Goal: Information Seeking & Learning: Check status

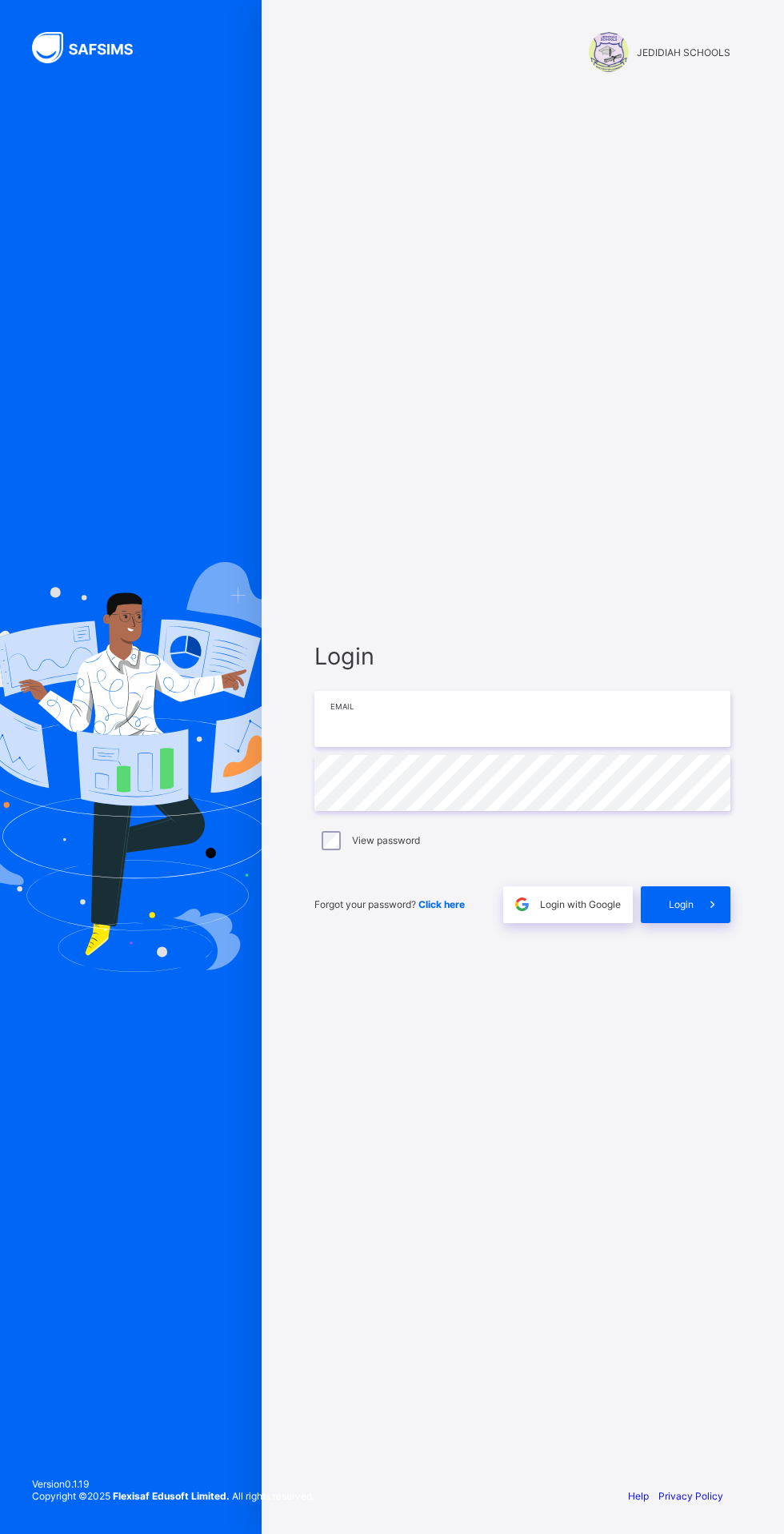
type input "**********"
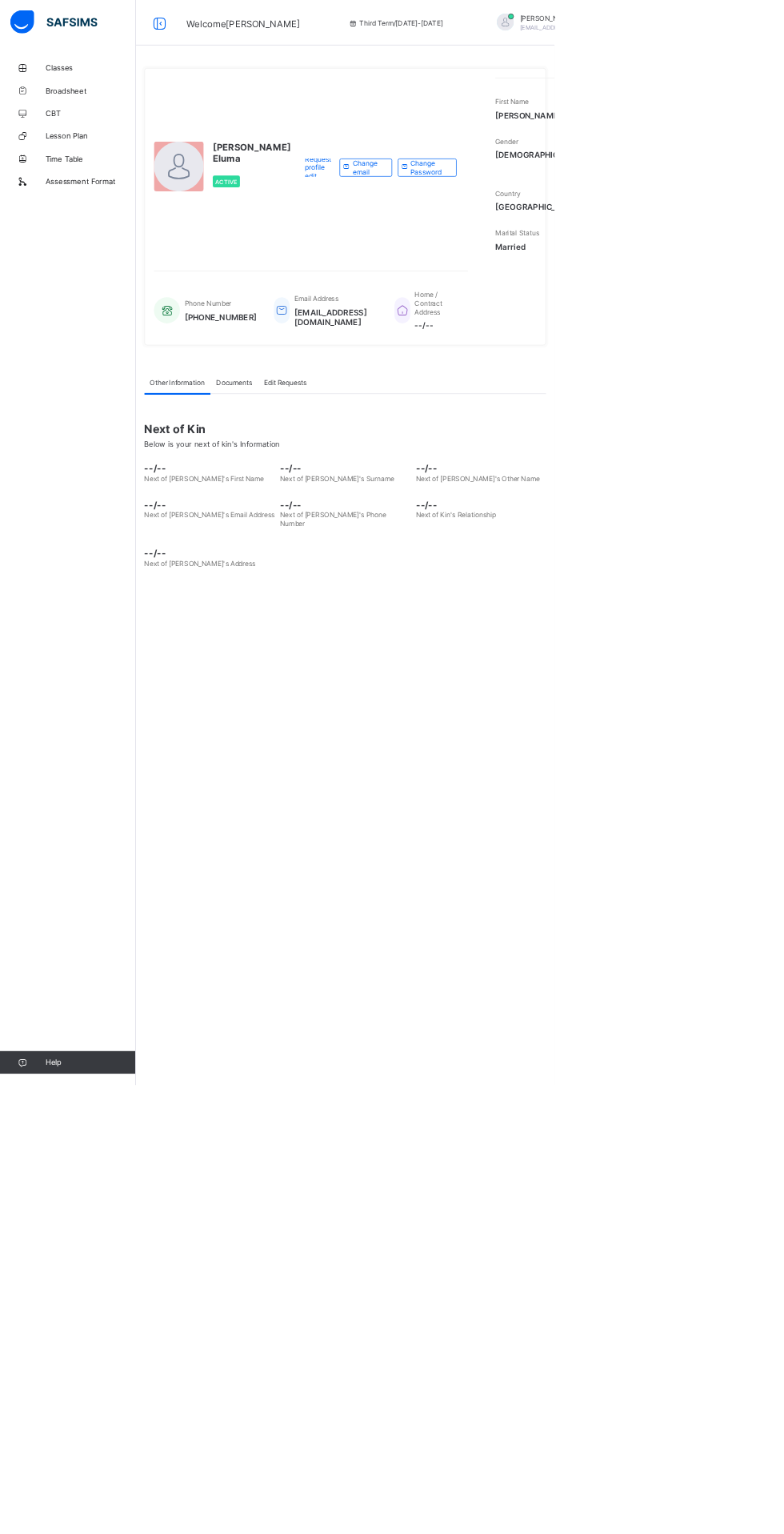
click at [108, 94] on span "Classes" at bounding box center [127, 96] width 128 height 13
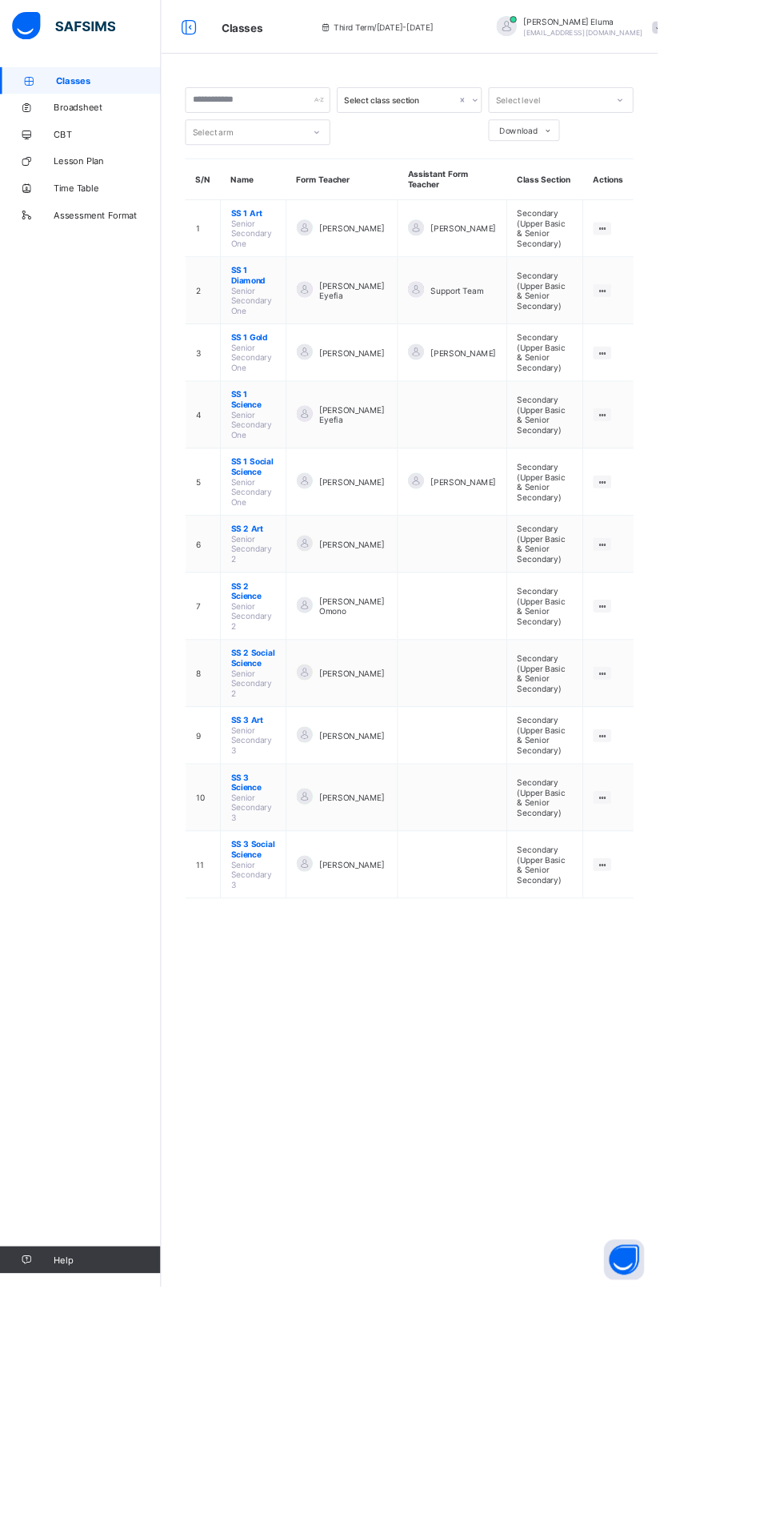
click at [132, 128] on span "Broadsheet" at bounding box center [127, 127] width 128 height 13
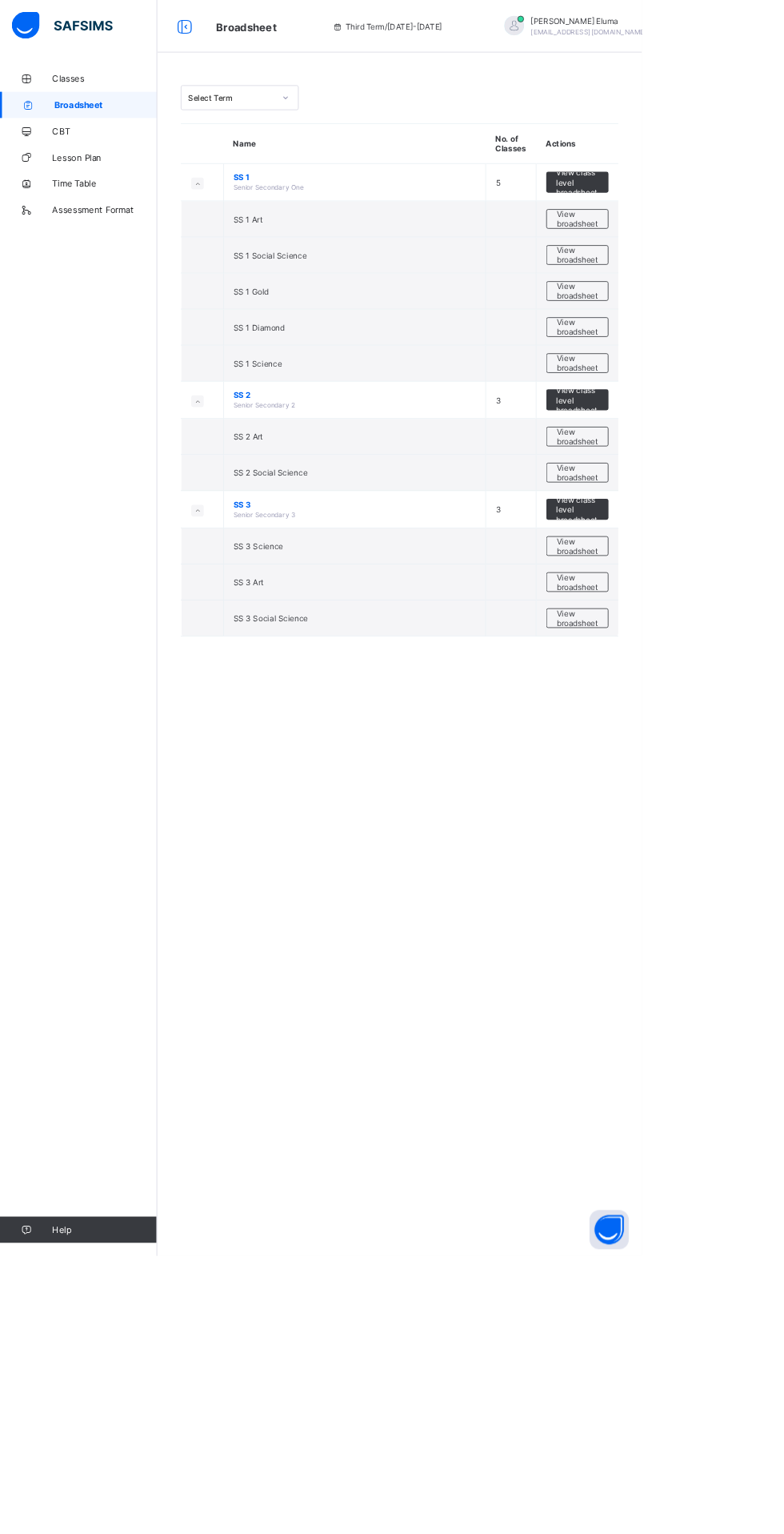
click at [730, 579] on span "View broadsheet" at bounding box center [705, 577] width 50 height 24
click at [709, 524] on span "View broadsheet" at bounding box center [705, 533] width 50 height 24
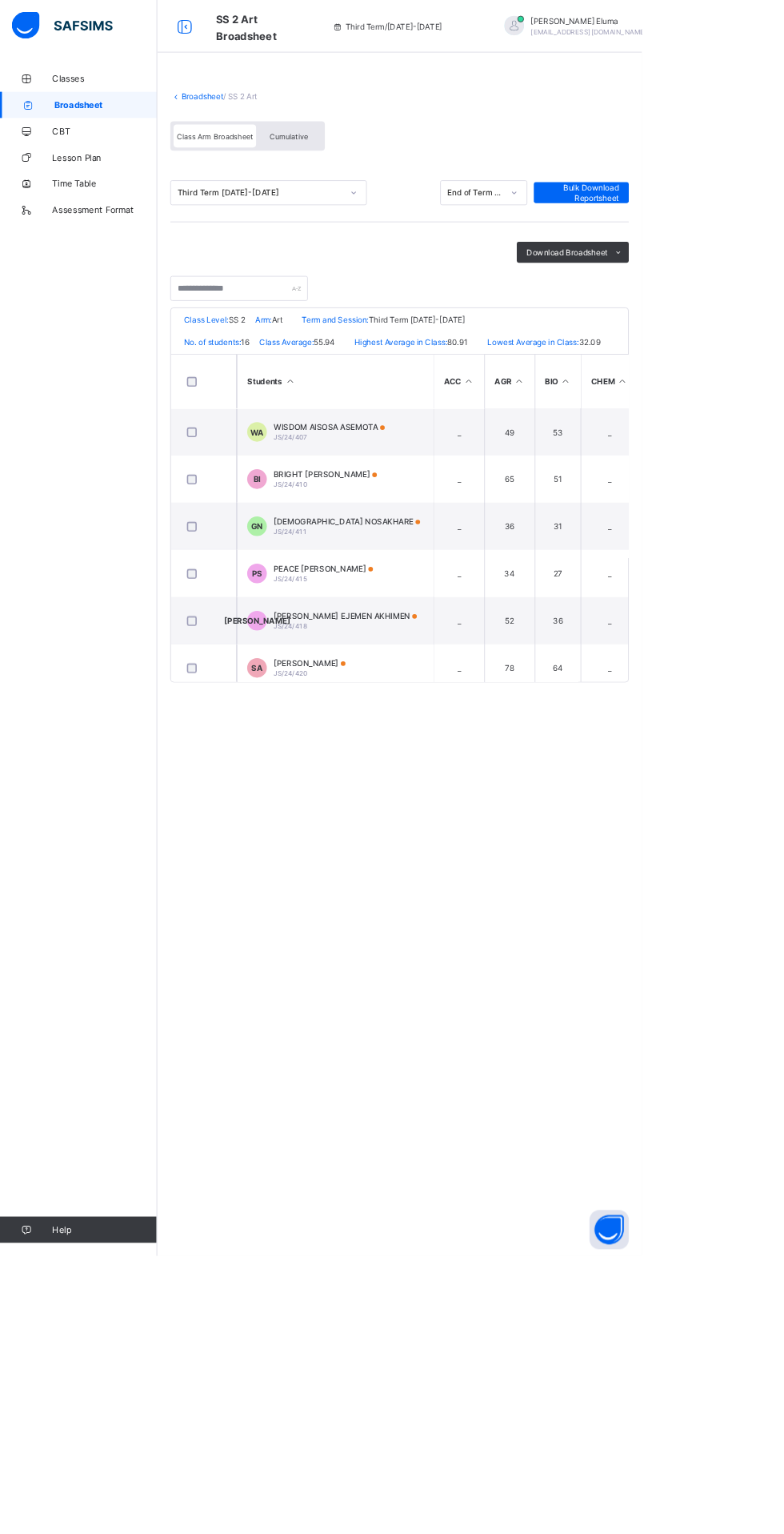
click at [428, 641] on span "[DEMOGRAPHIC_DATA] NOSAKHARE" at bounding box center [423, 637] width 179 height 12
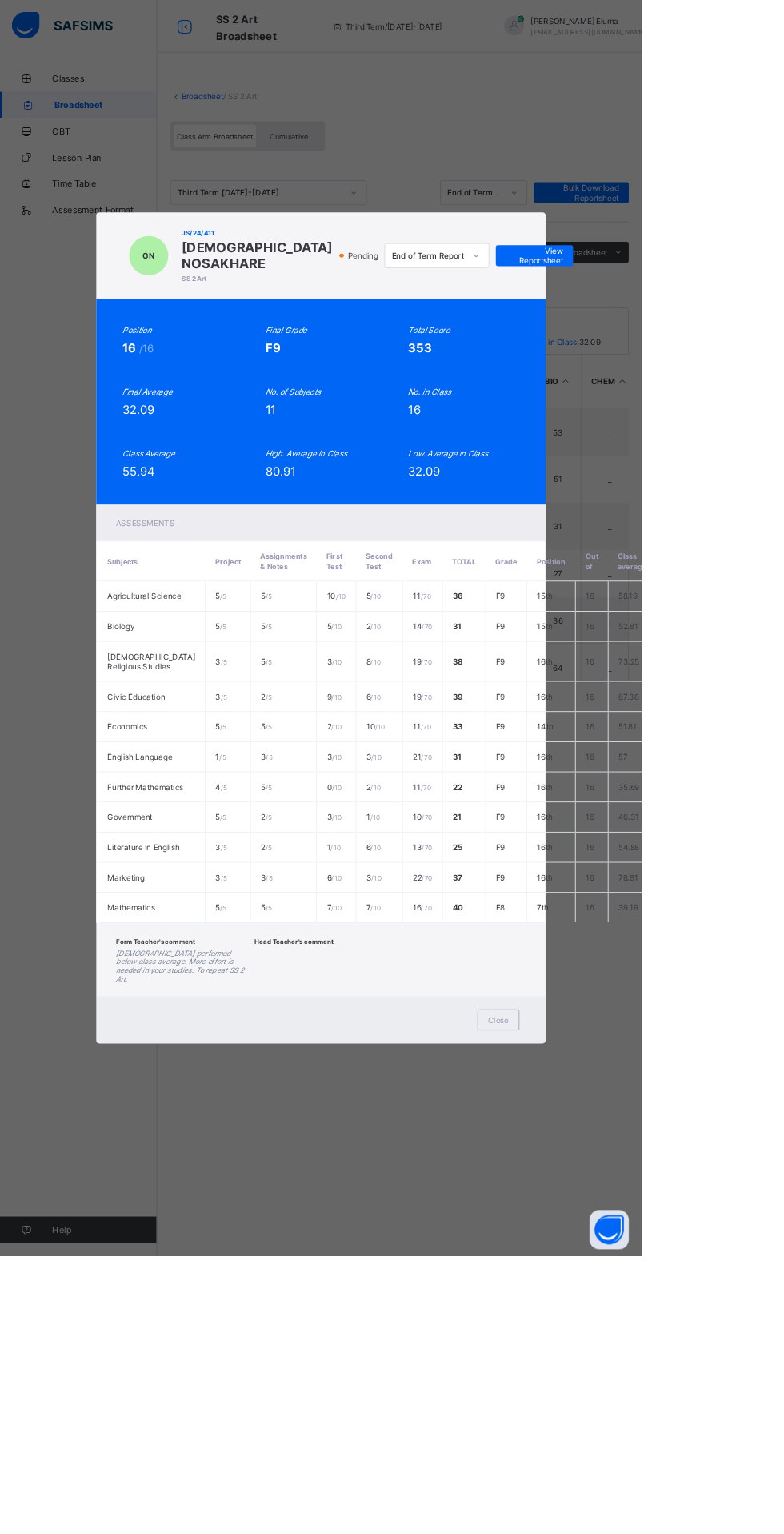
click at [635, 1259] on div "Close" at bounding box center [609, 1245] width 51 height 25
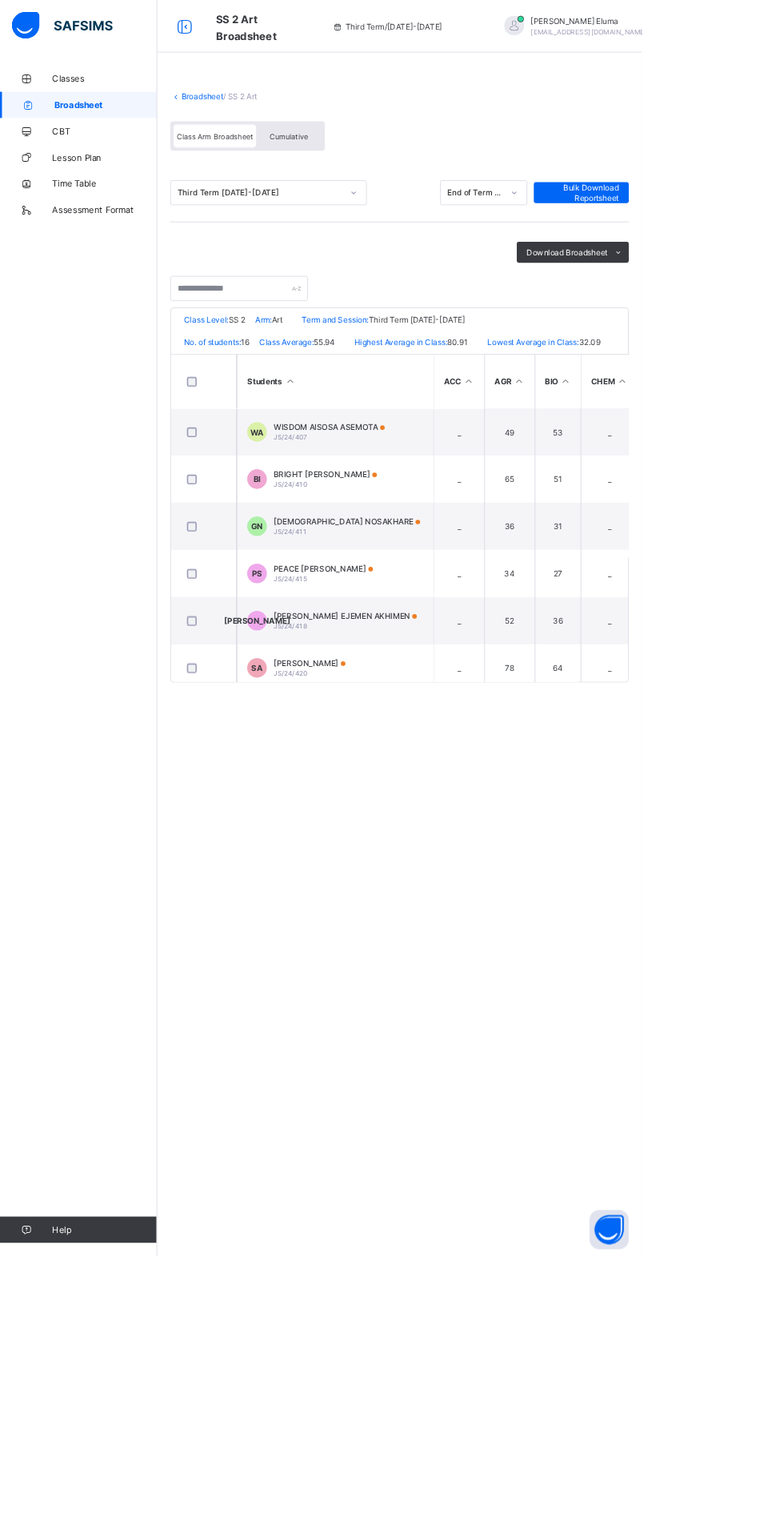
click at [396, 711] on div "PEACE TOSIN SIKIRU JS/24/415" at bounding box center [394, 700] width 121 height 24
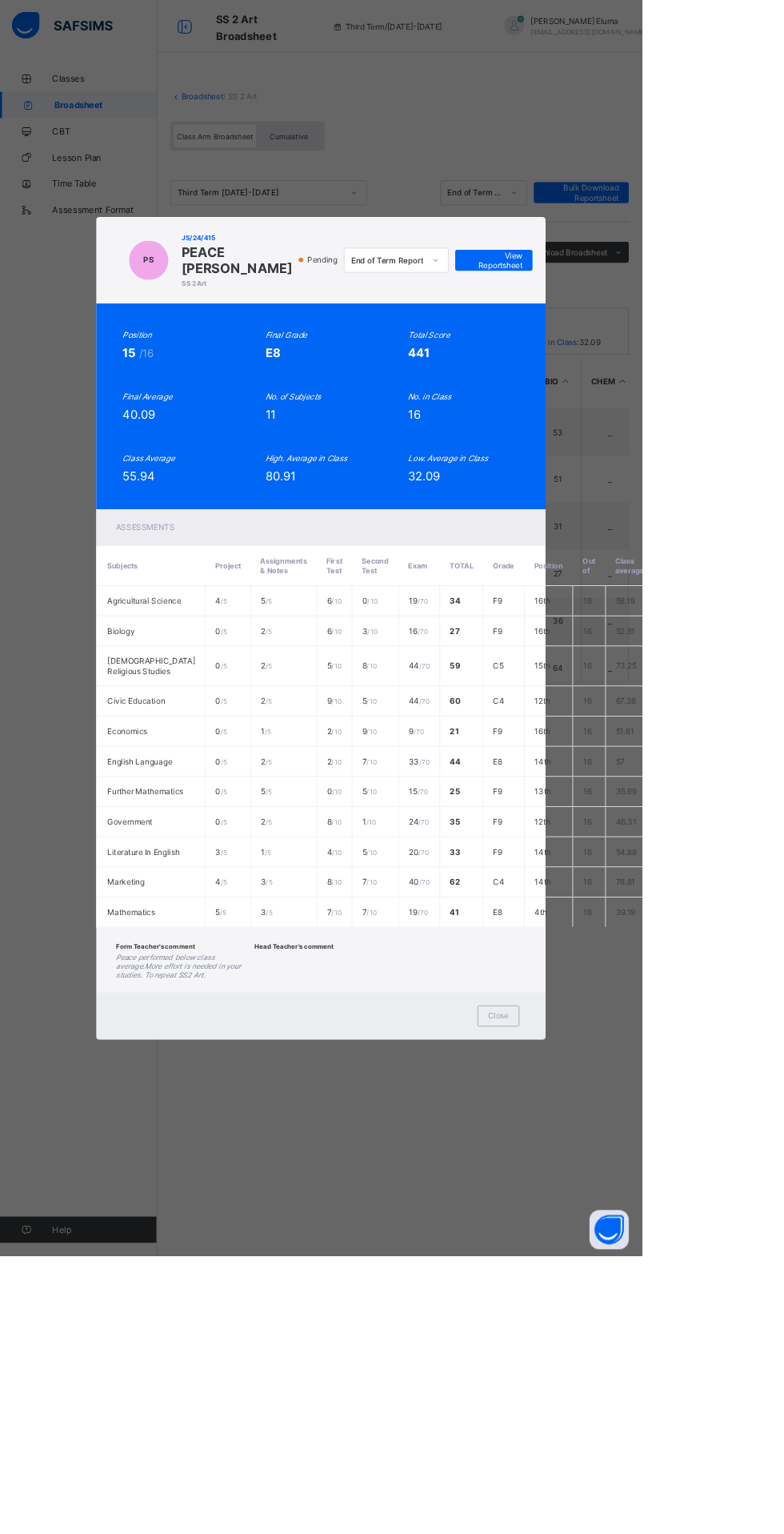
click at [622, 1246] on span "Close" at bounding box center [609, 1240] width 25 height 12
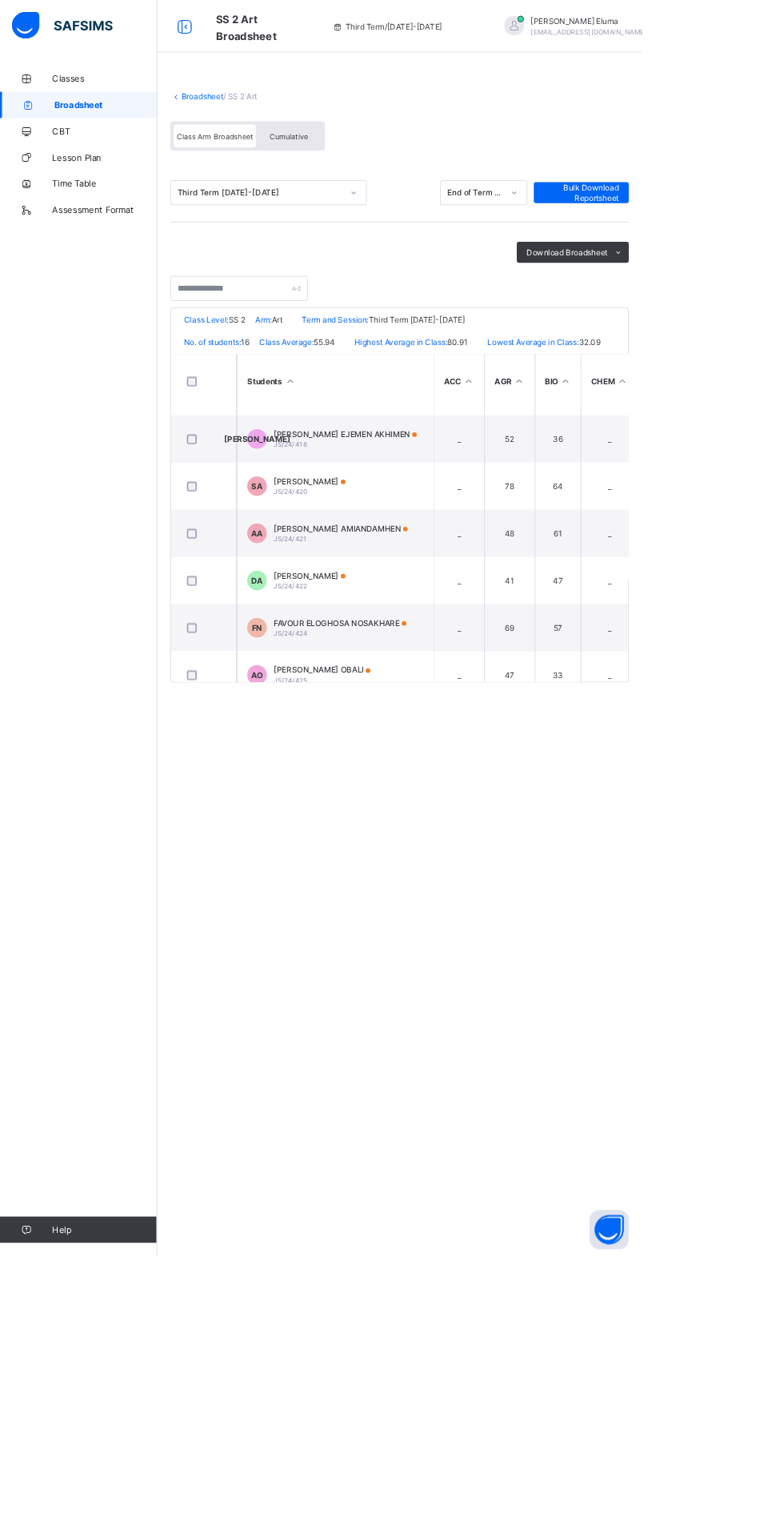
scroll to position [295, 0]
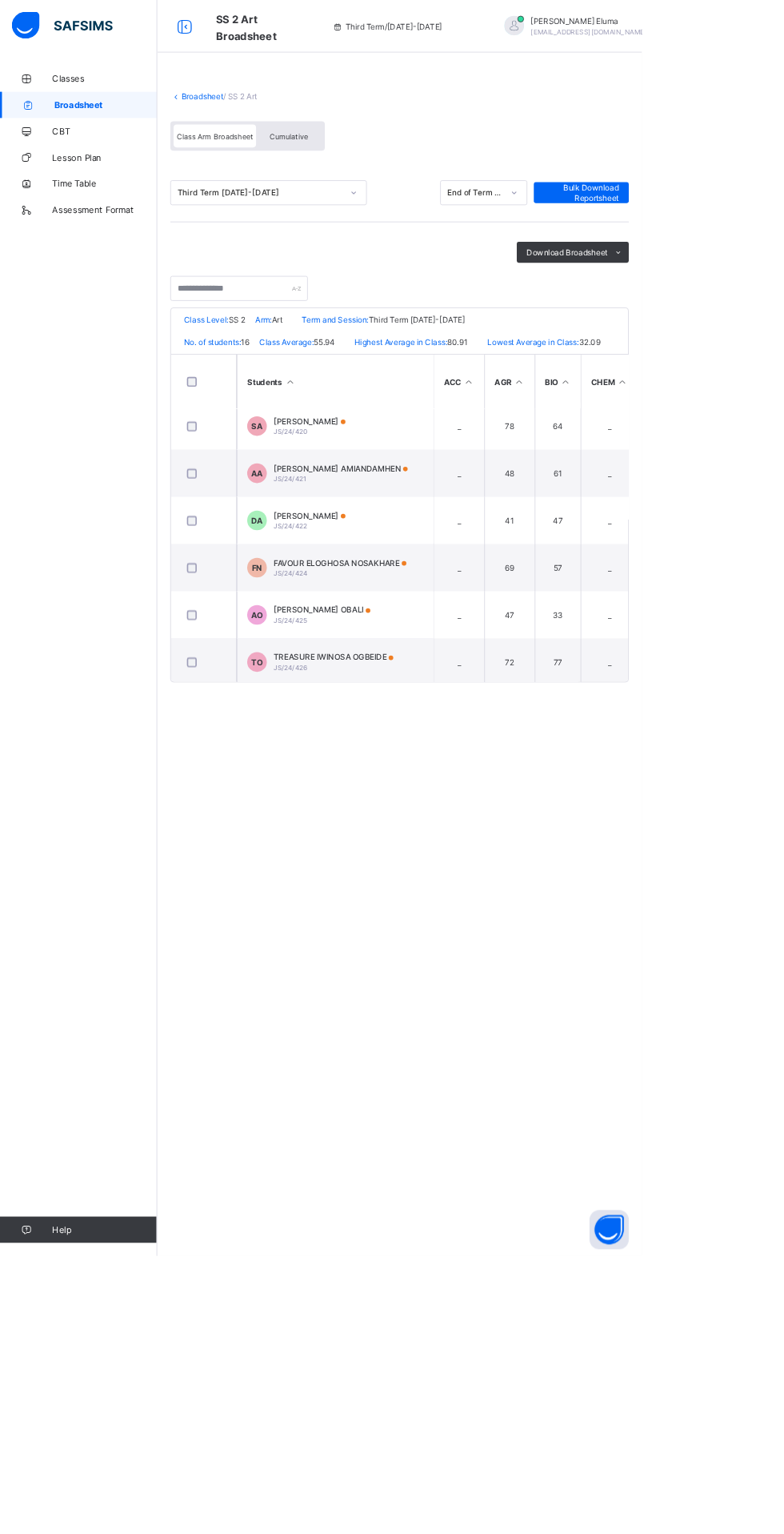
click at [407, 761] on div "[PERSON_NAME] OBALI JS/24/425" at bounding box center [393, 750] width 119 height 24
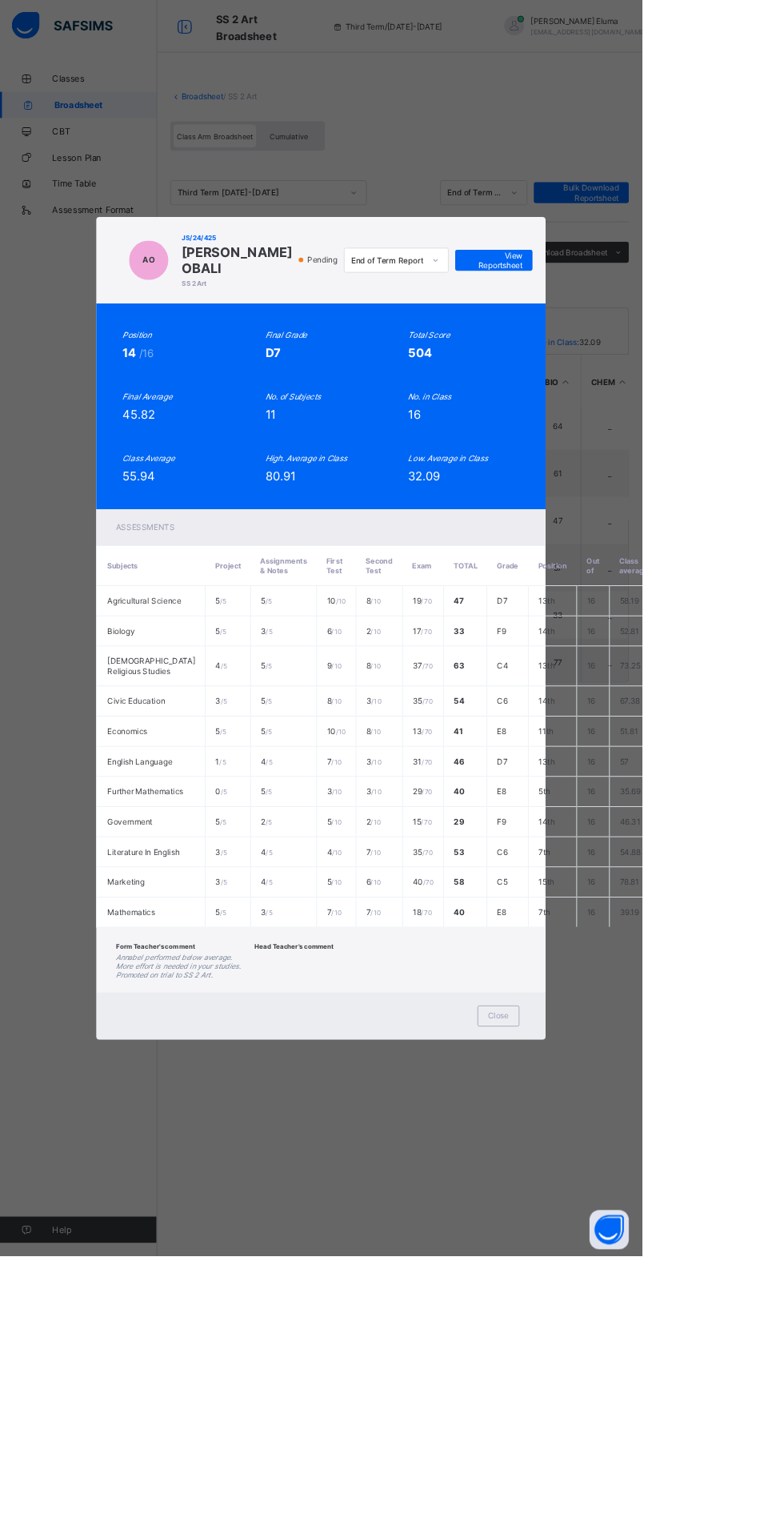
click at [622, 1246] on span "Close" at bounding box center [609, 1240] width 25 height 12
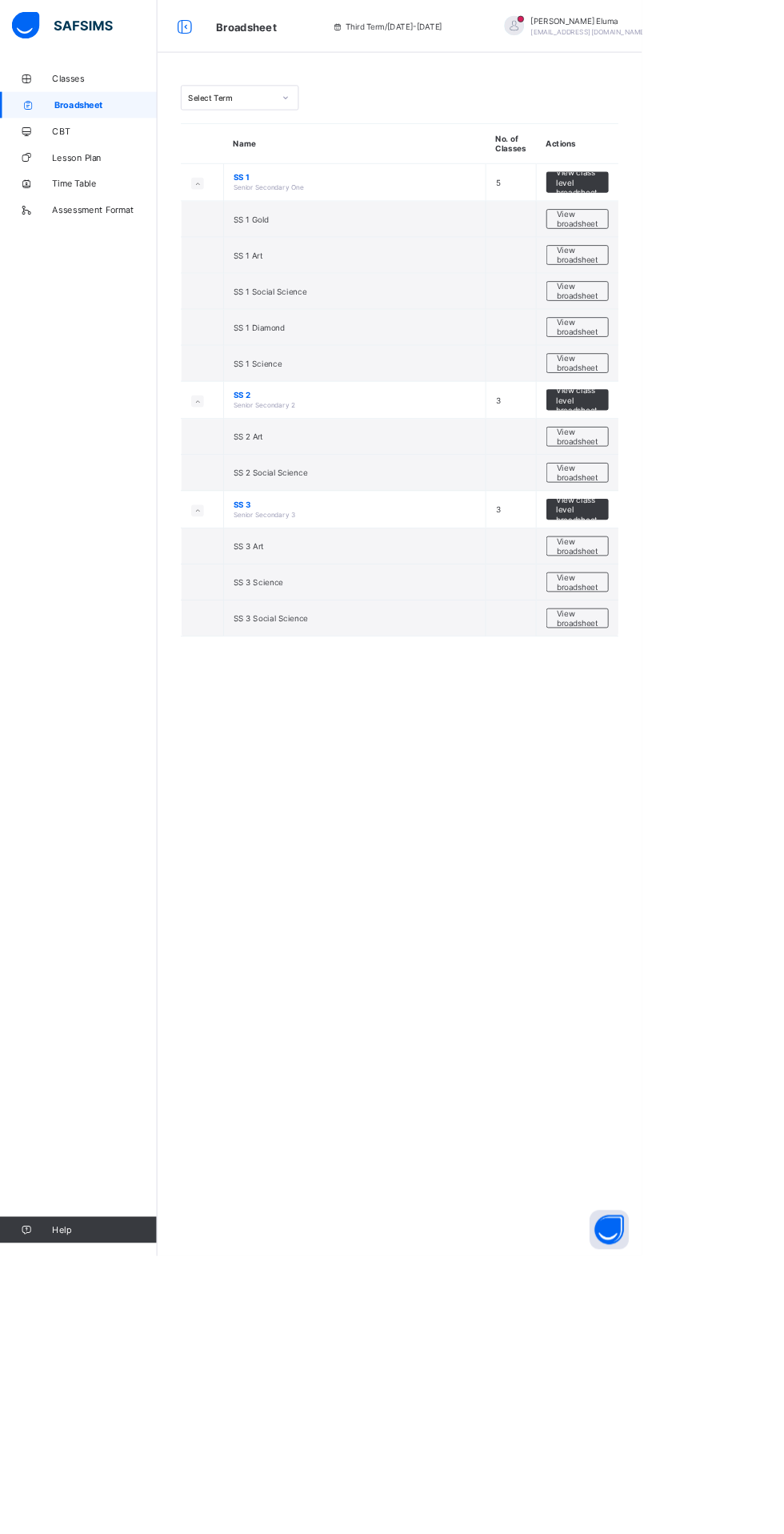
click at [710, 579] on span "View broadsheet" at bounding box center [705, 577] width 50 height 24
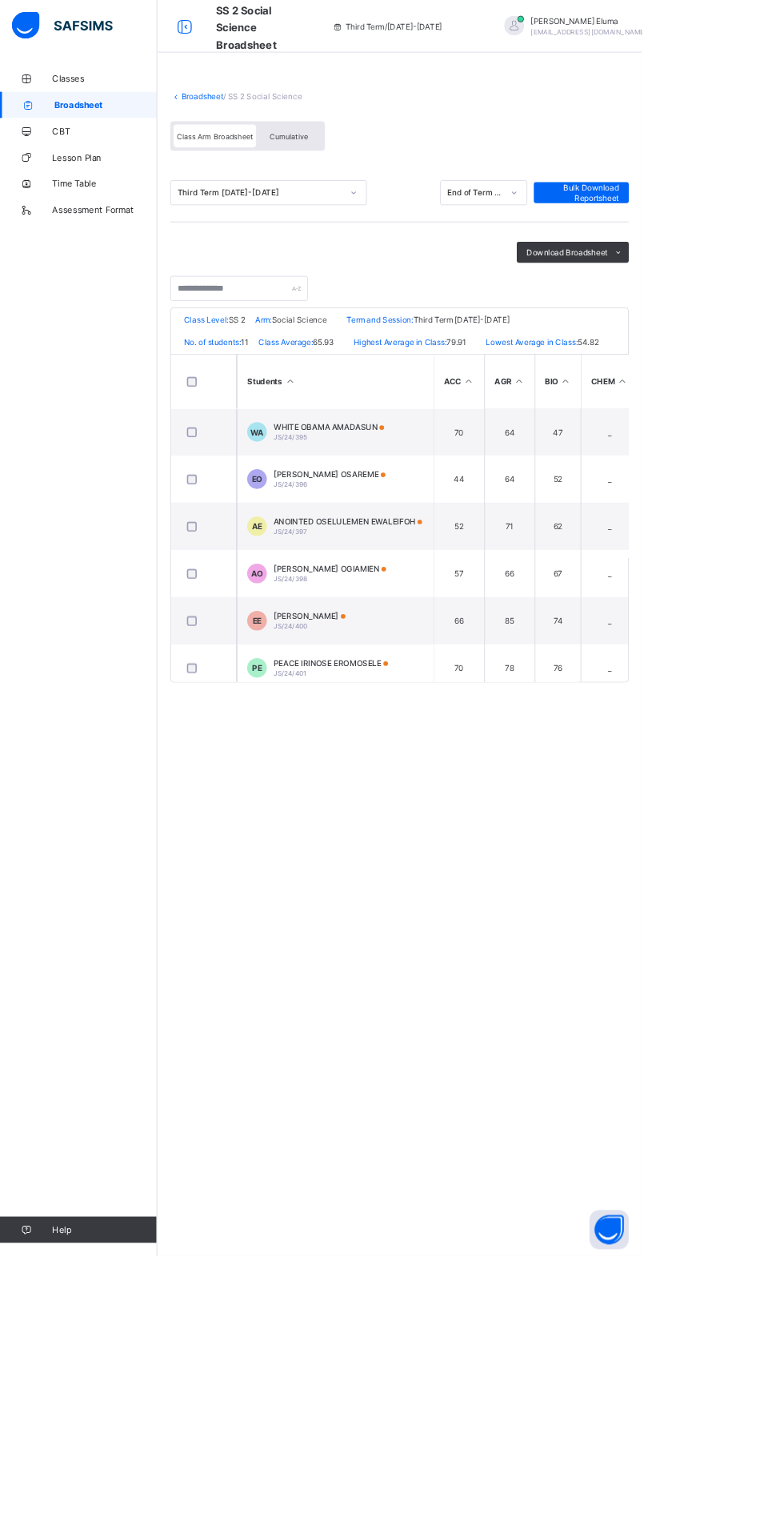
click at [436, 527] on span "WHITE OBAMA AMADASUN" at bounding box center [400, 521] width 135 height 12
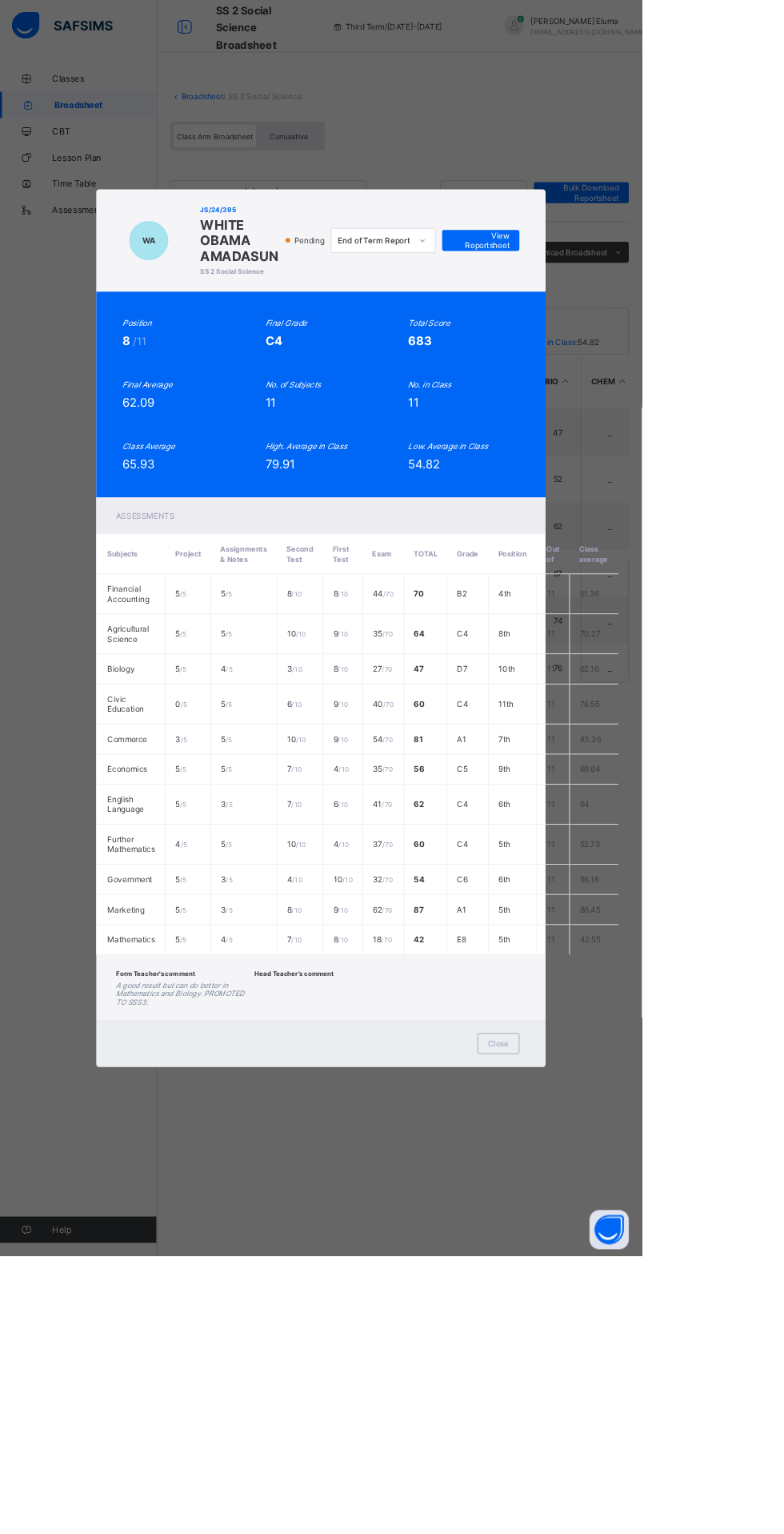
click at [622, 1280] on span "Close" at bounding box center [609, 1274] width 25 height 12
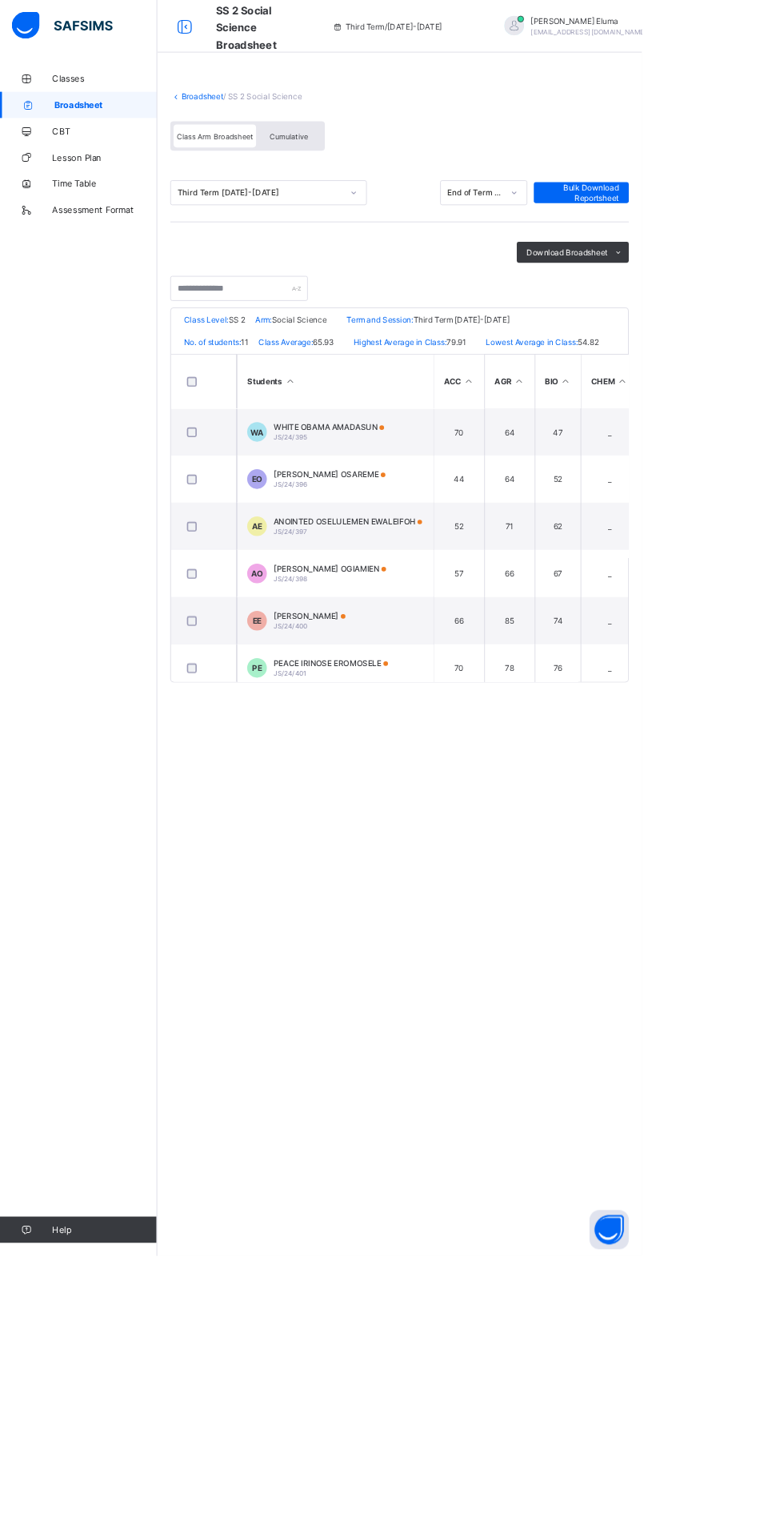
click at [456, 584] on span "[PERSON_NAME] OSAREME" at bounding box center [401, 579] width 137 height 12
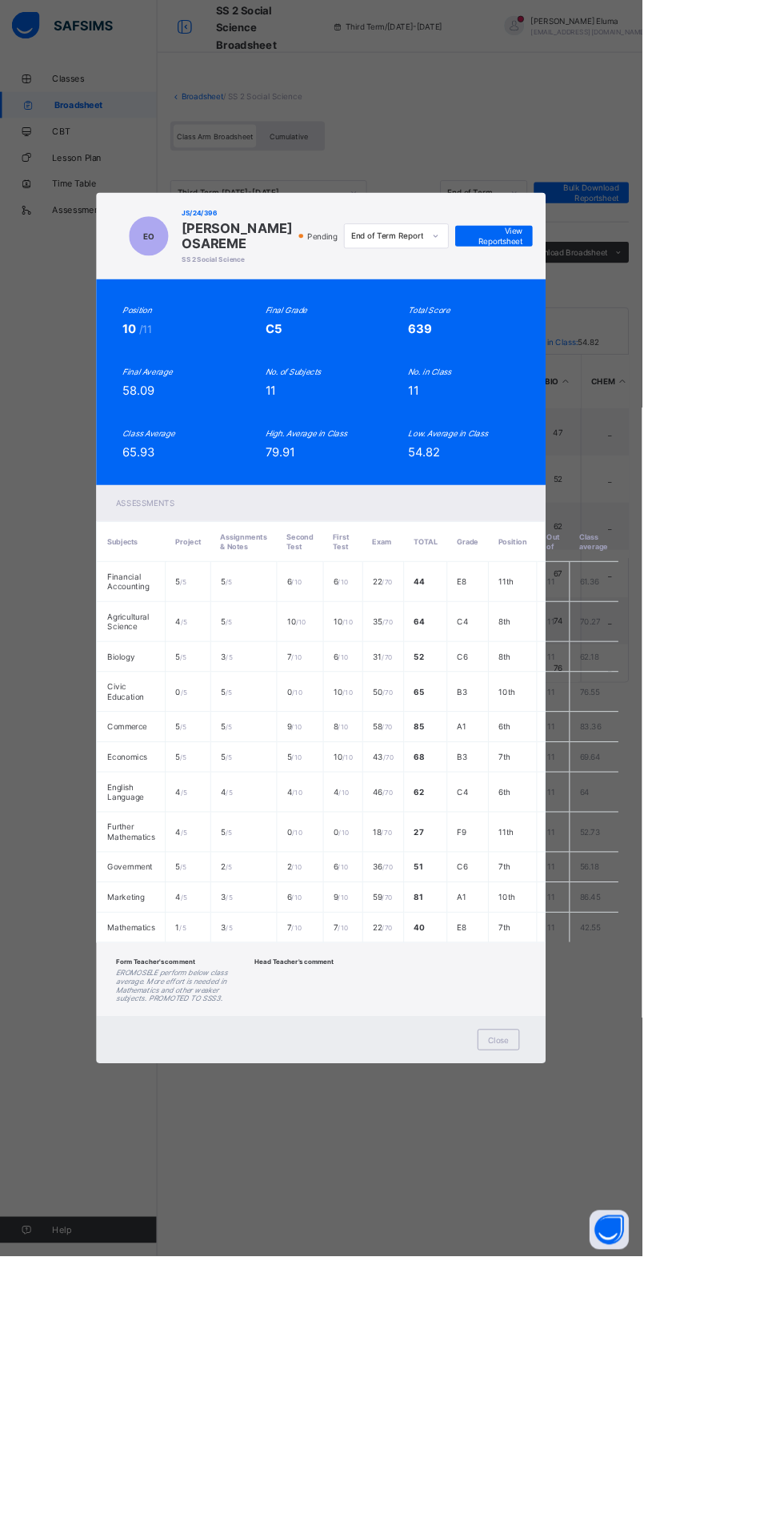
click at [622, 1276] on span "Close" at bounding box center [609, 1270] width 25 height 12
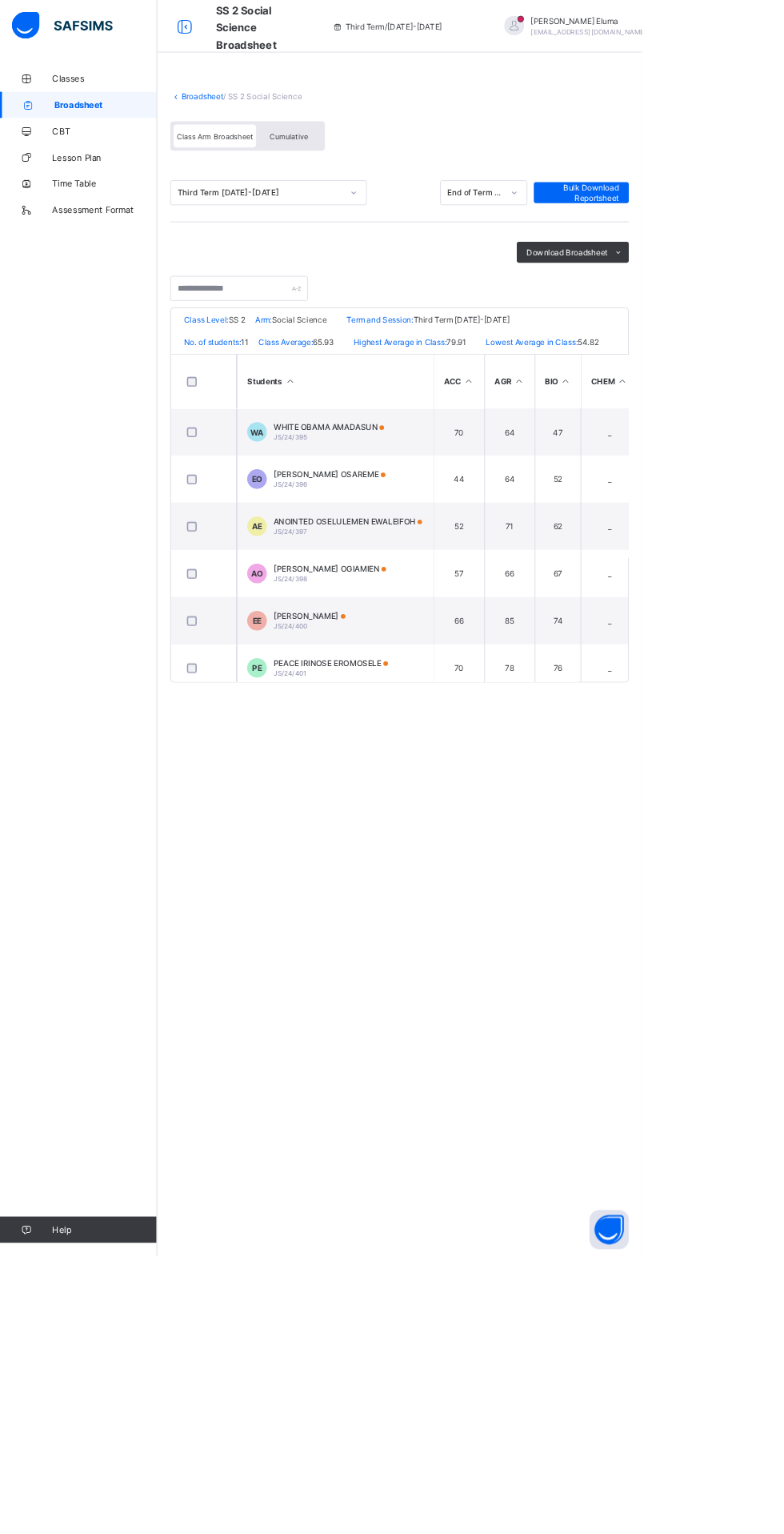
click at [478, 643] on span "ANOINTED OSELULEMEN EWALEIFOH" at bounding box center [424, 637] width 182 height 12
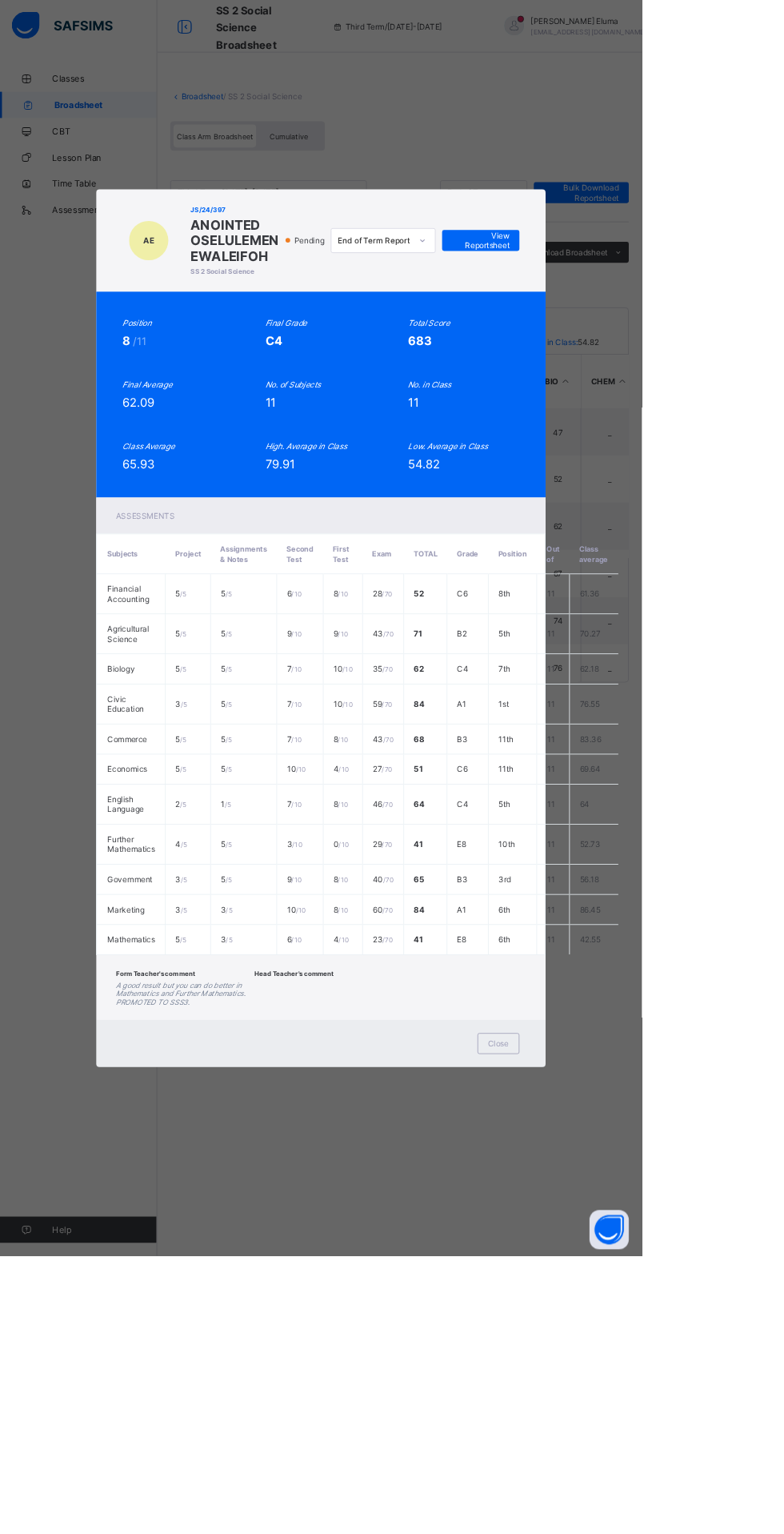
click at [635, 1287] on div "Close" at bounding box center [609, 1274] width 51 height 25
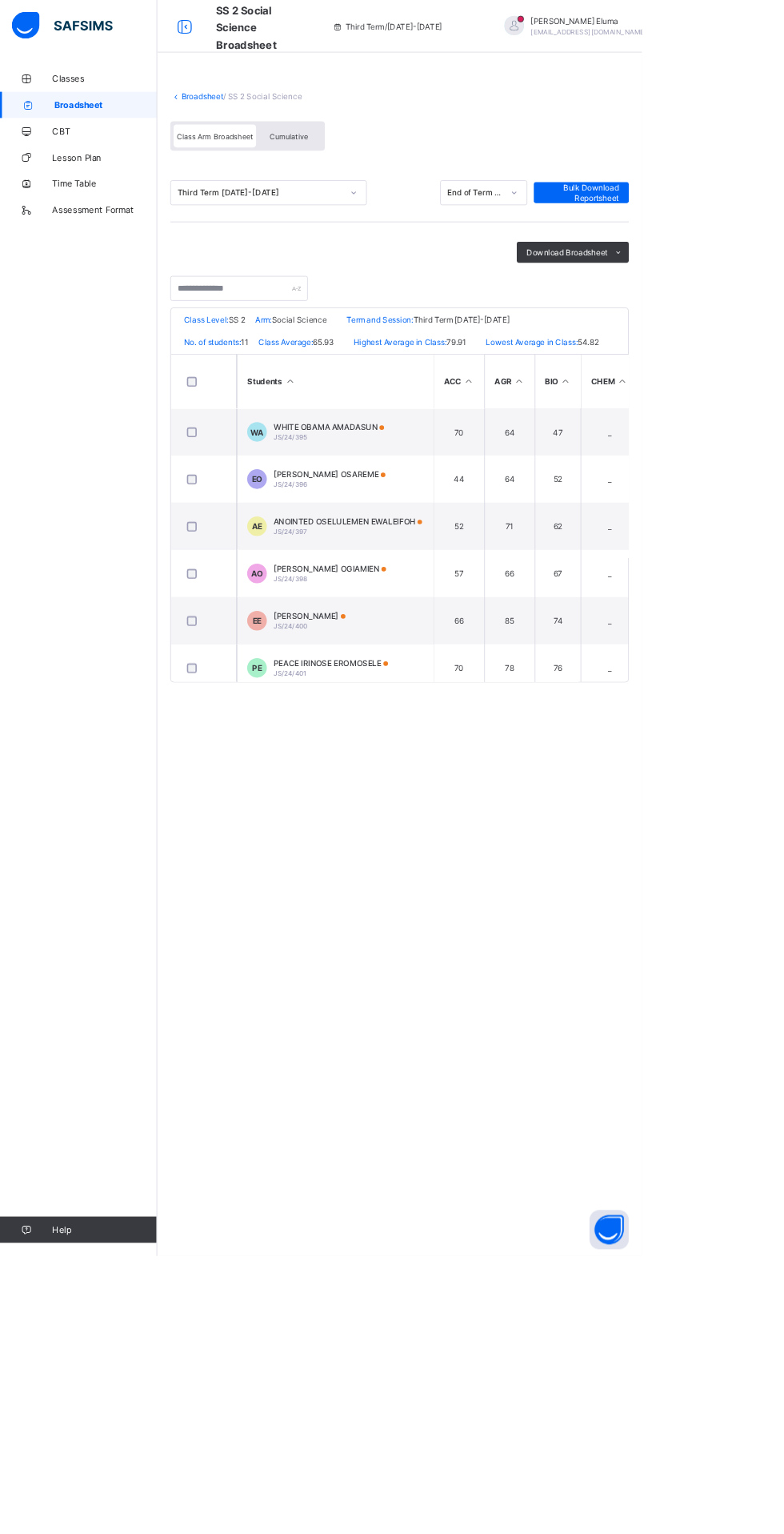
click at [464, 700] on span "[PERSON_NAME] OGIAMIEN" at bounding box center [402, 694] width 137 height 12
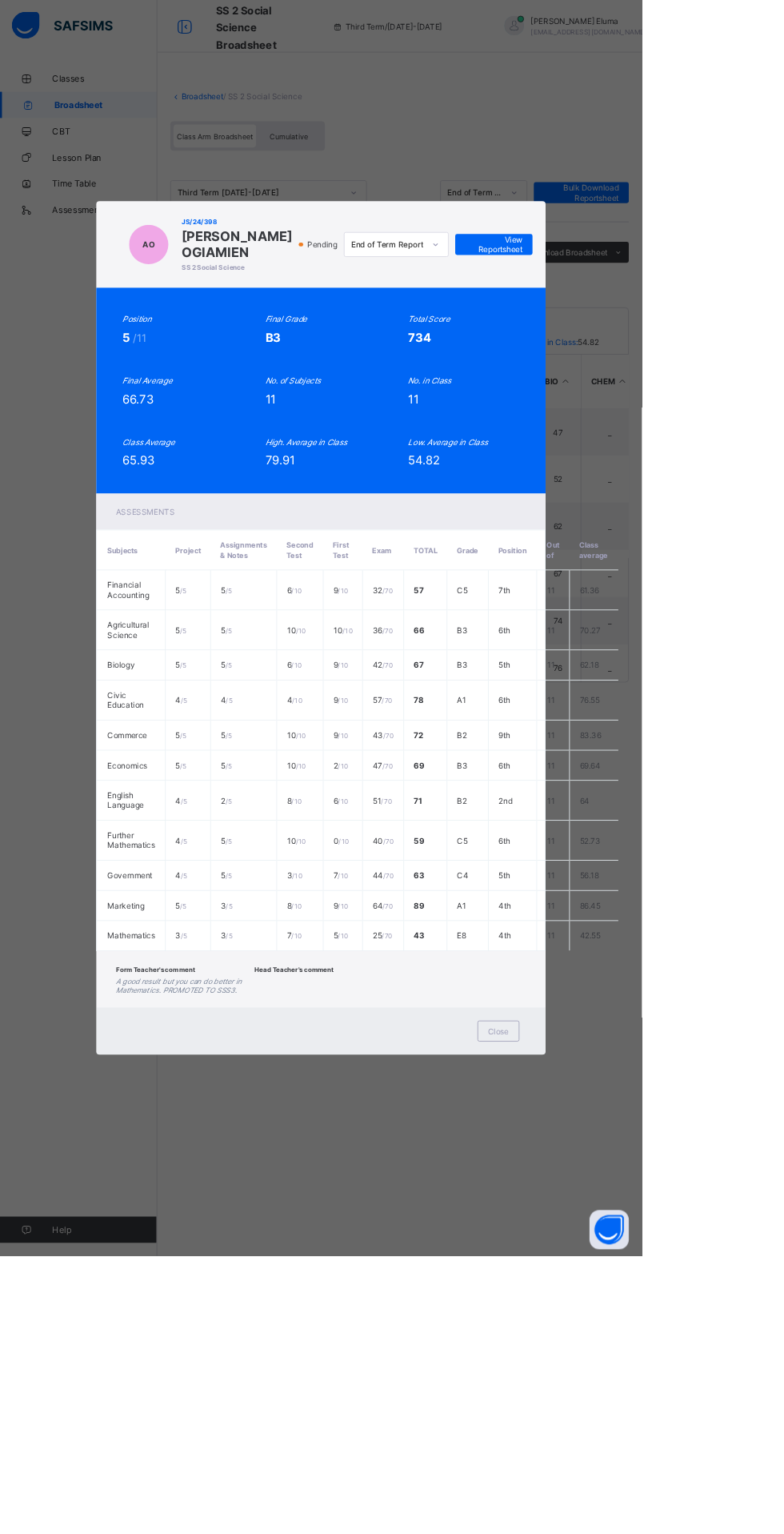
click at [635, 1273] on div "Close" at bounding box center [609, 1259] width 51 height 25
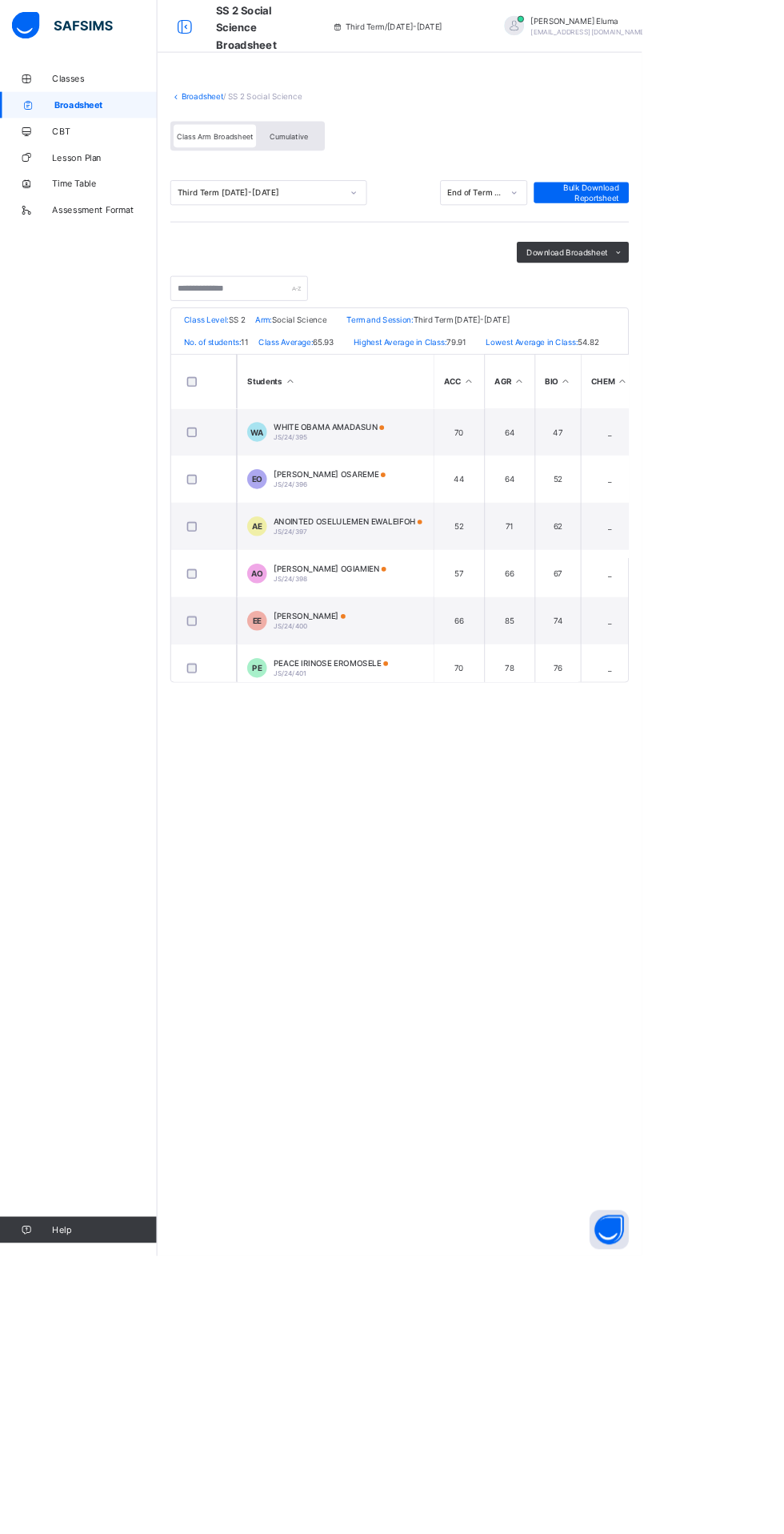
click at [525, 752] on td "EE [PERSON_NAME] [PERSON_NAME]/24/400" at bounding box center [408, 758] width 240 height 58
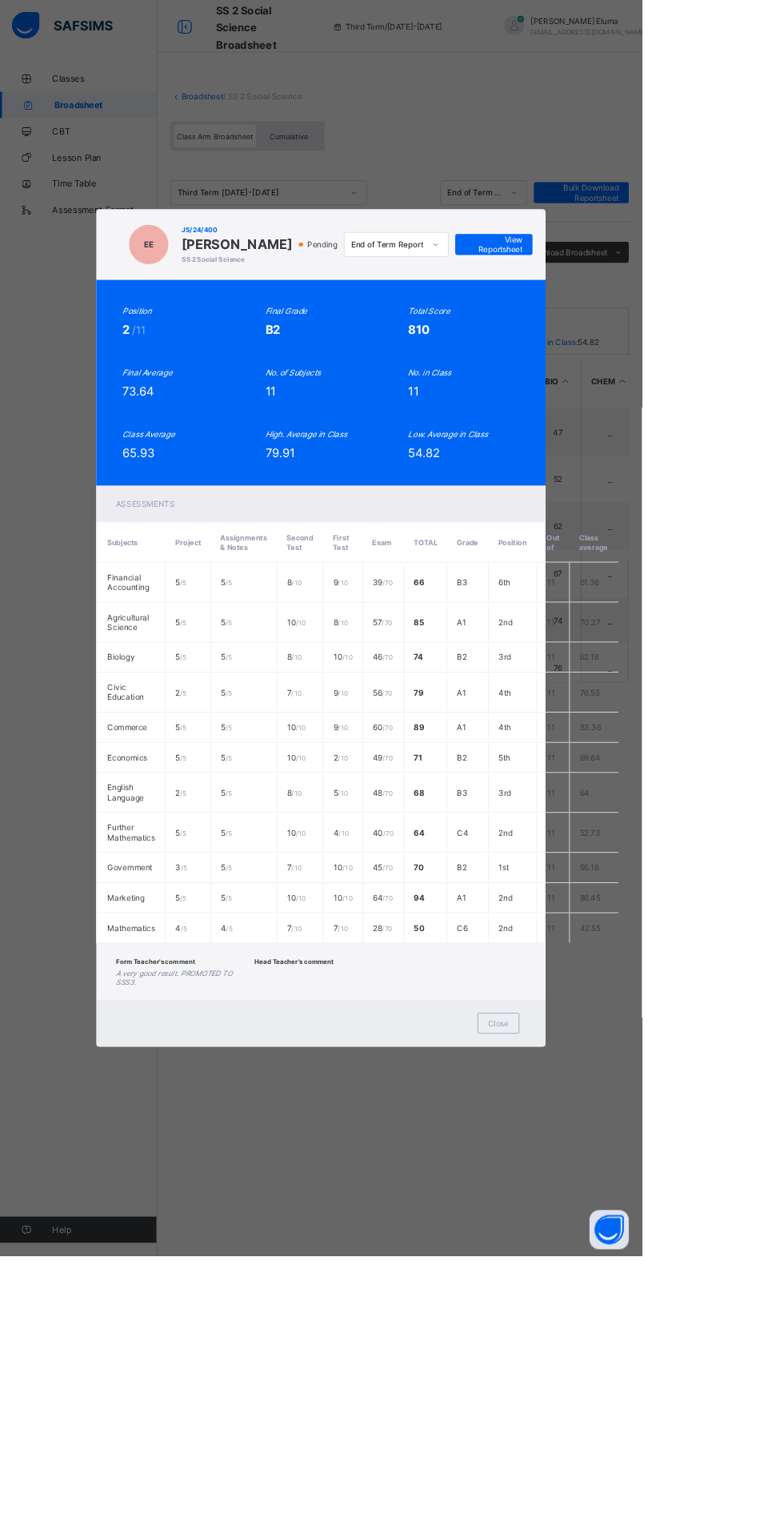
click at [622, 1256] on span "Close" at bounding box center [609, 1250] width 25 height 12
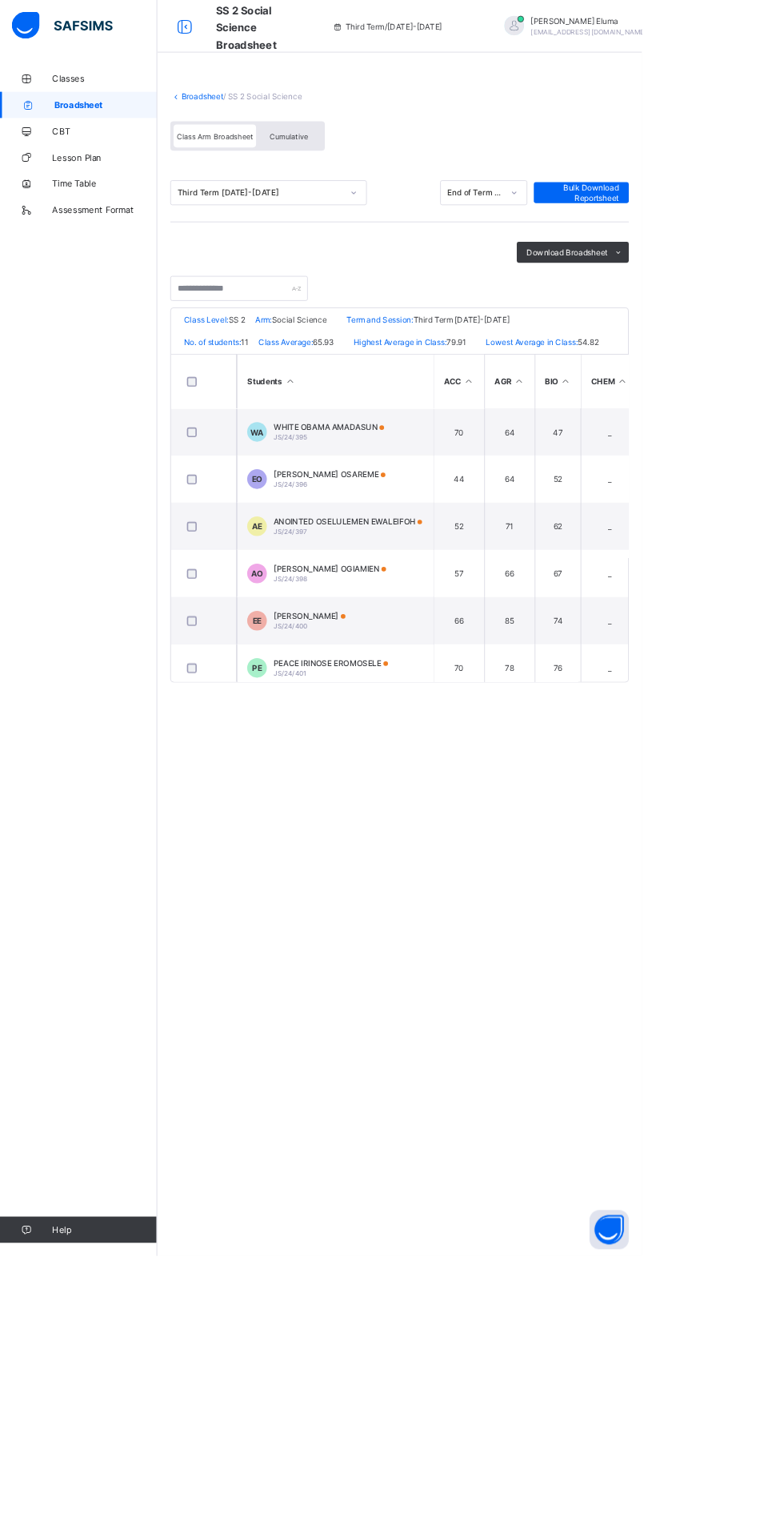
click at [422, 758] on span "[PERSON_NAME]" at bounding box center [378, 752] width 88 height 12
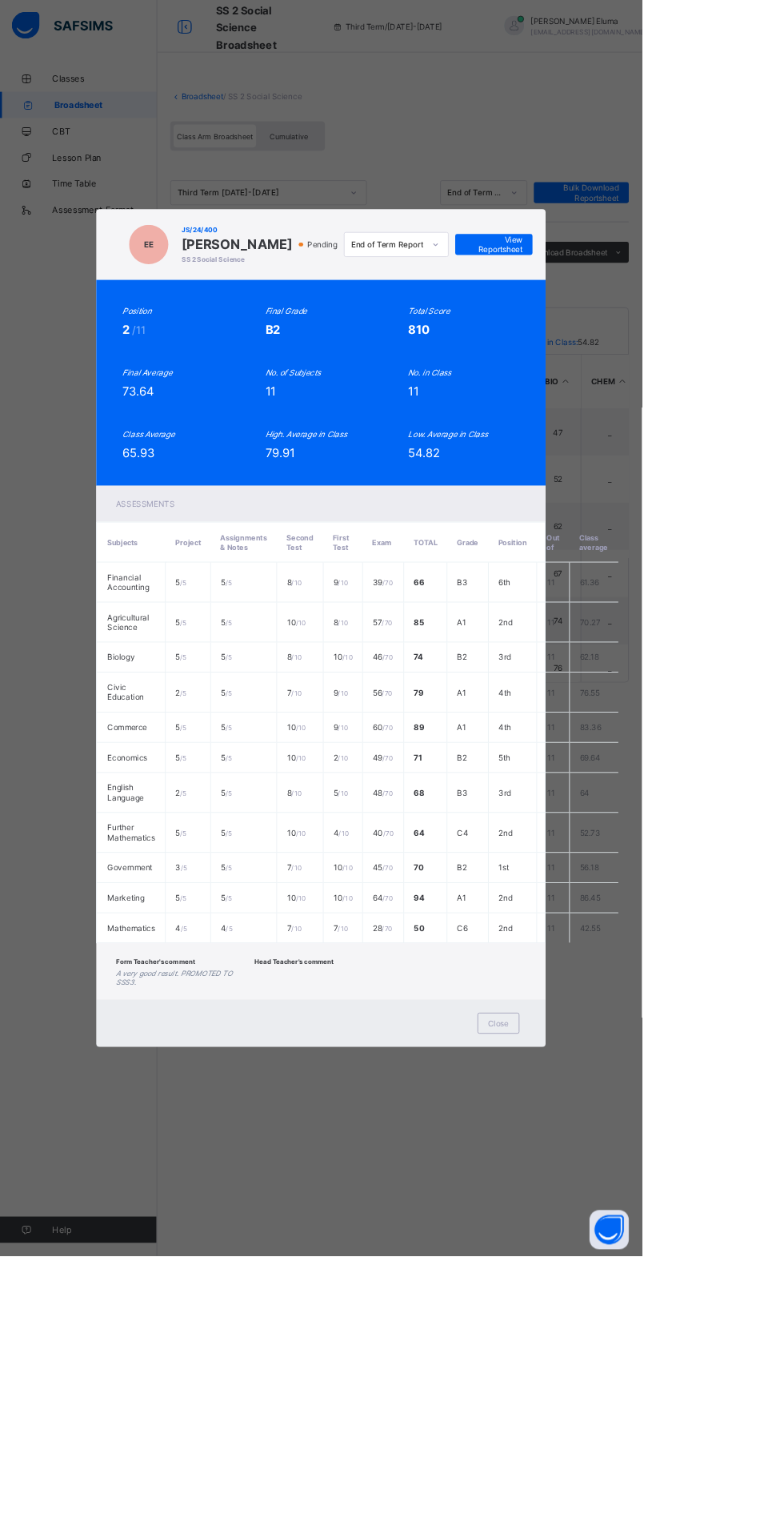
click at [622, 1256] on span "Close" at bounding box center [609, 1250] width 25 height 12
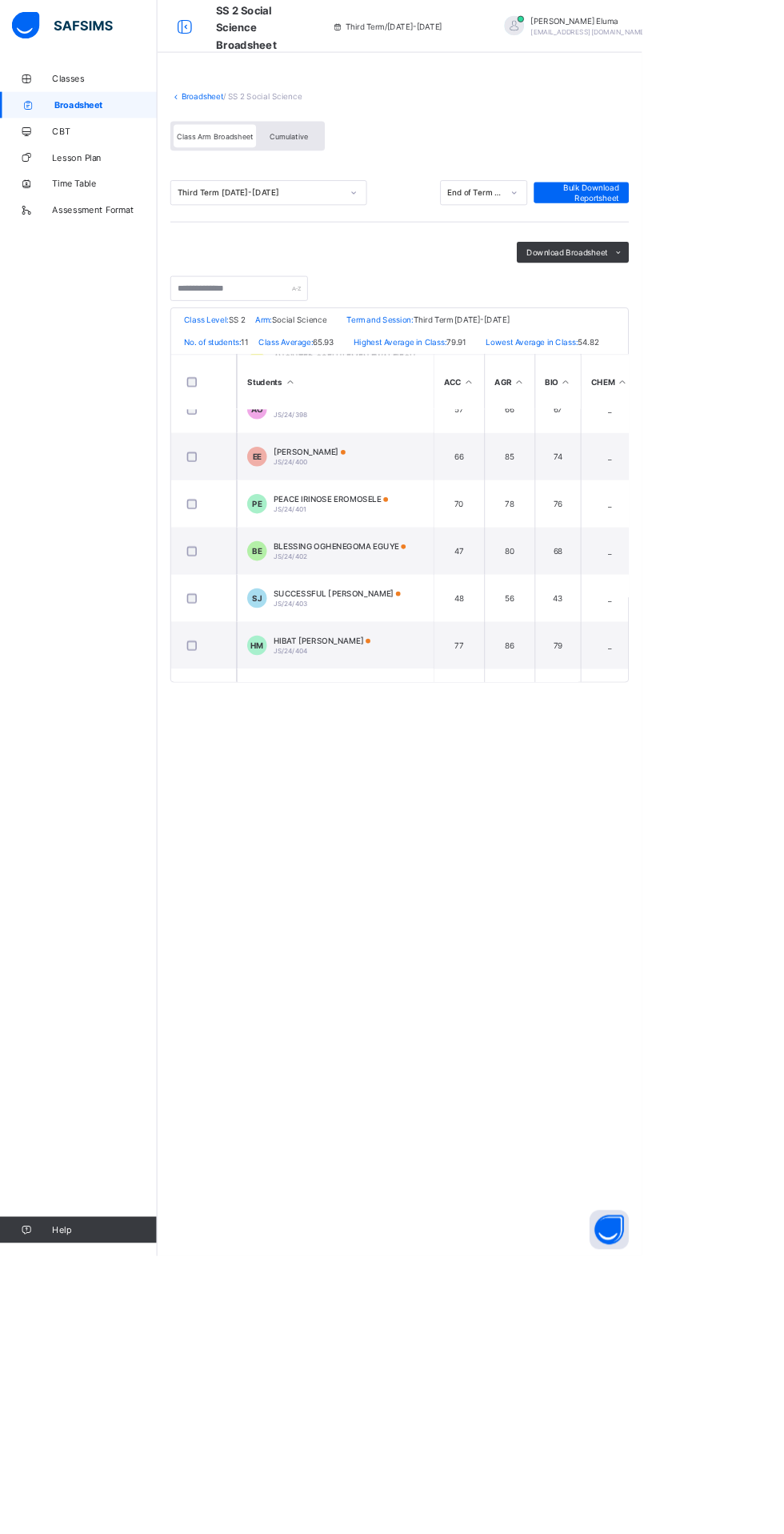
scroll to position [216, 0]
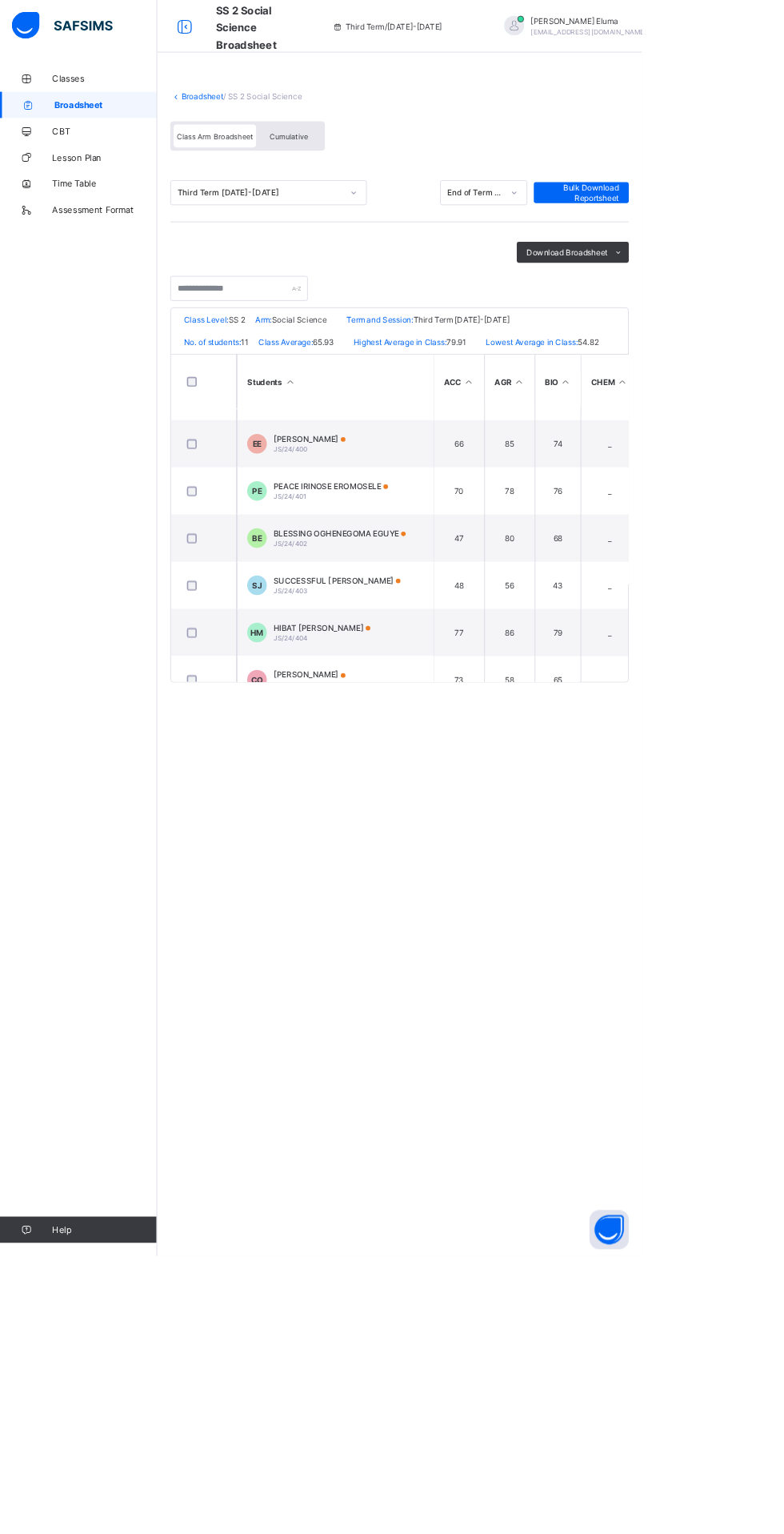
click at [468, 599] on span "PEACE IRINOSE EROMOSELE" at bounding box center [403, 593] width 140 height 12
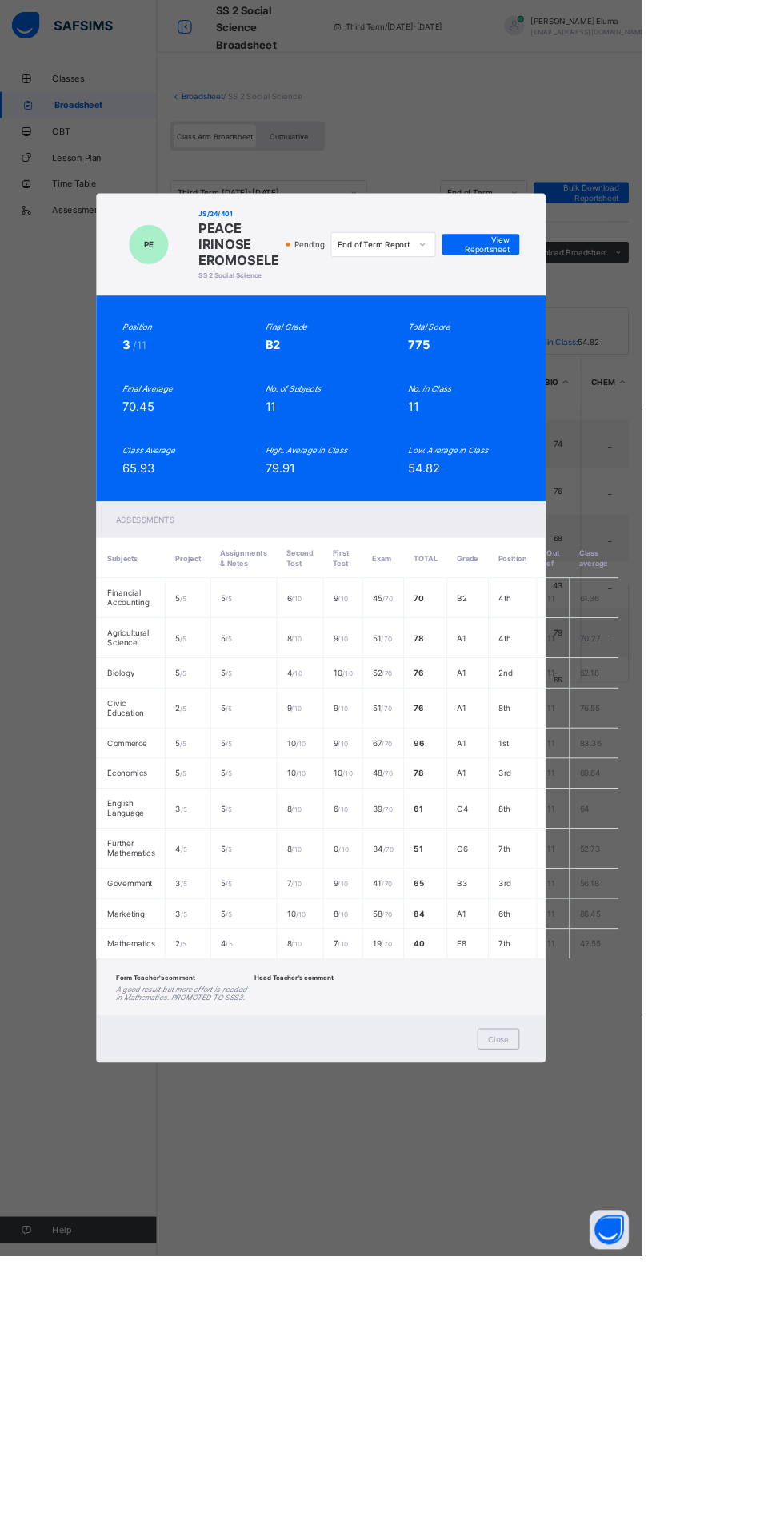
click at [622, 1275] on span "Close" at bounding box center [609, 1269] width 25 height 12
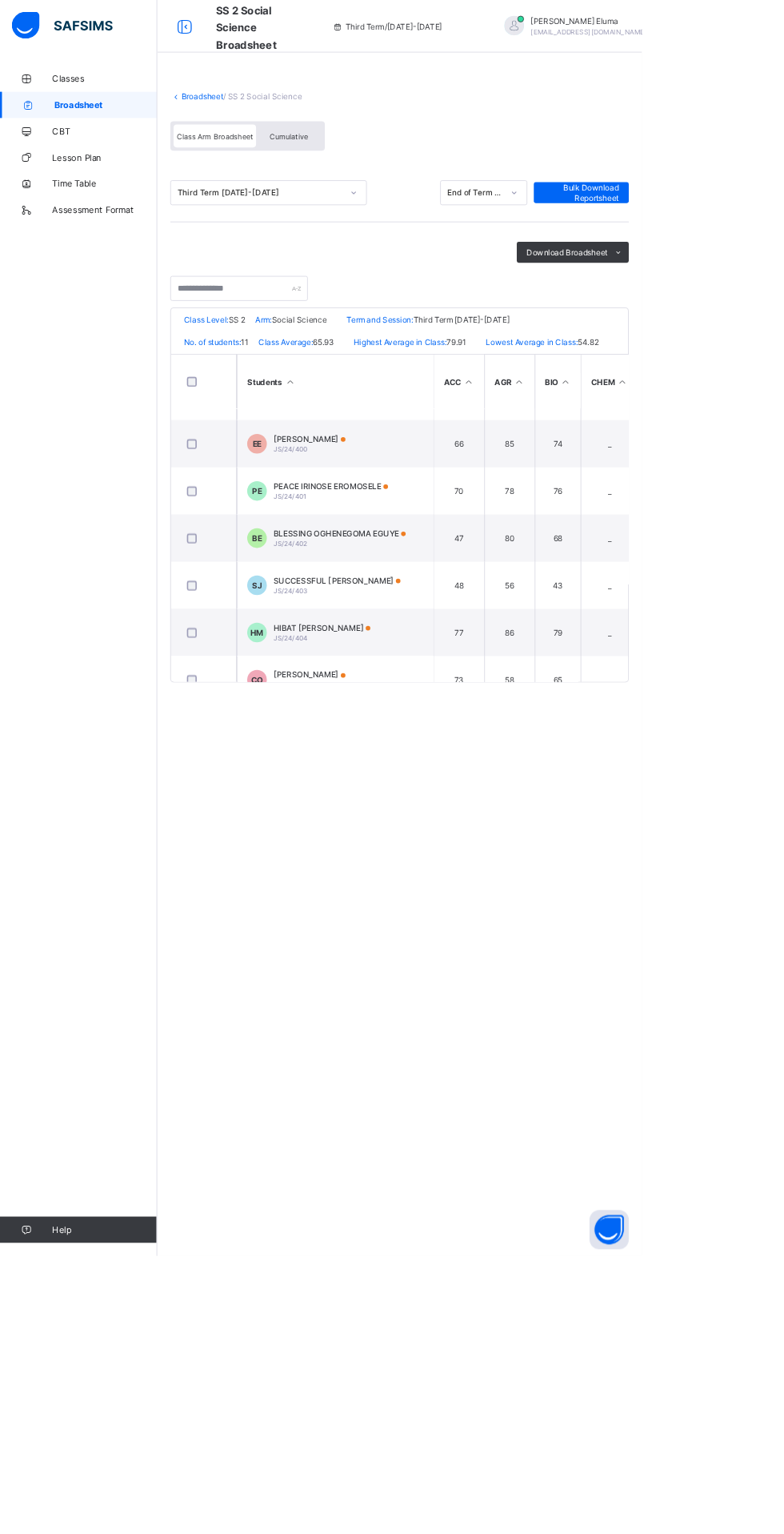
click at [484, 709] on td "SJ SUCCESSFUL [PERSON_NAME]/24/403" at bounding box center [408, 715] width 240 height 58
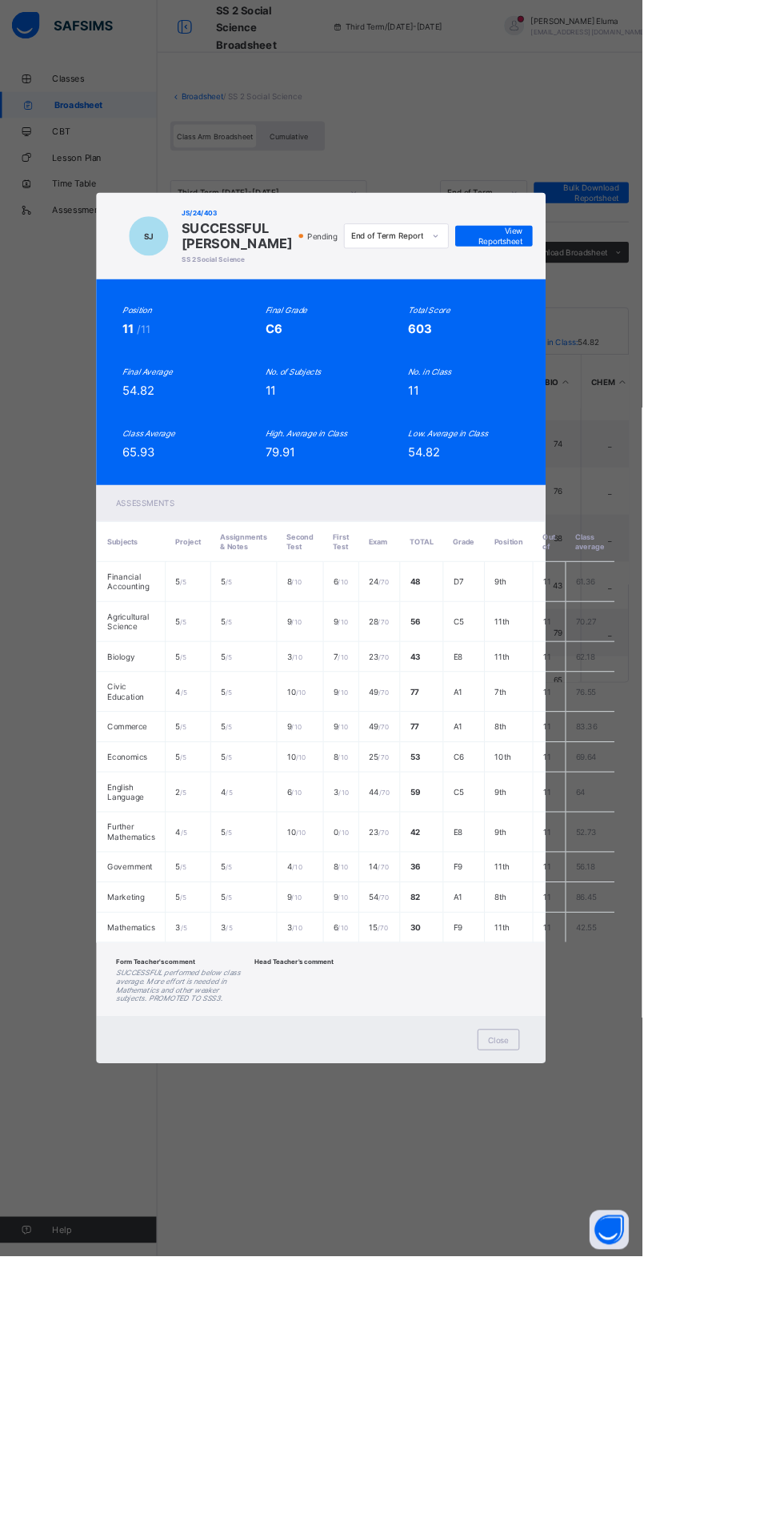
click at [622, 1276] on span "Close" at bounding box center [609, 1270] width 25 height 12
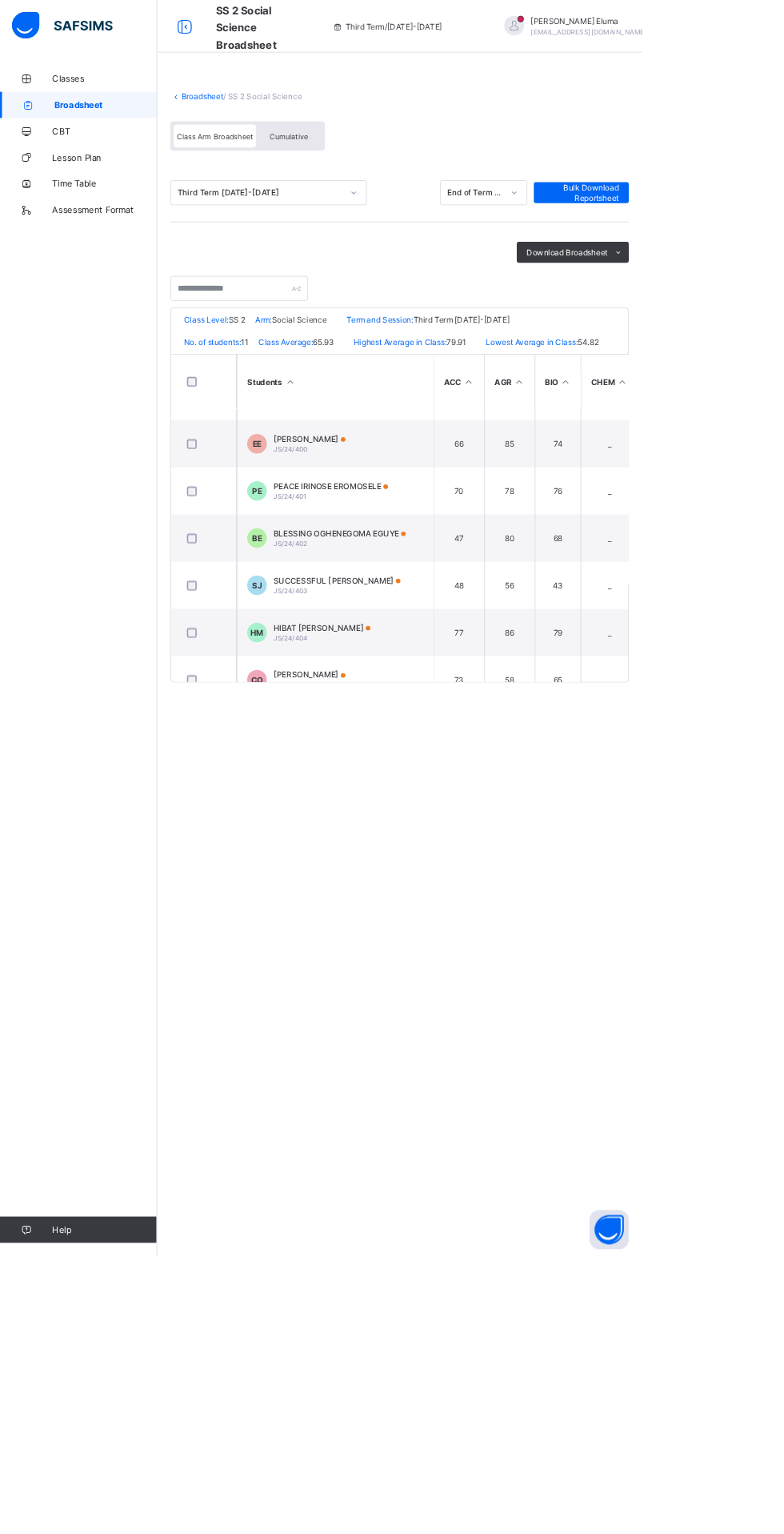
click at [438, 773] on span "HIBAT [PERSON_NAME]" at bounding box center [393, 767] width 119 height 12
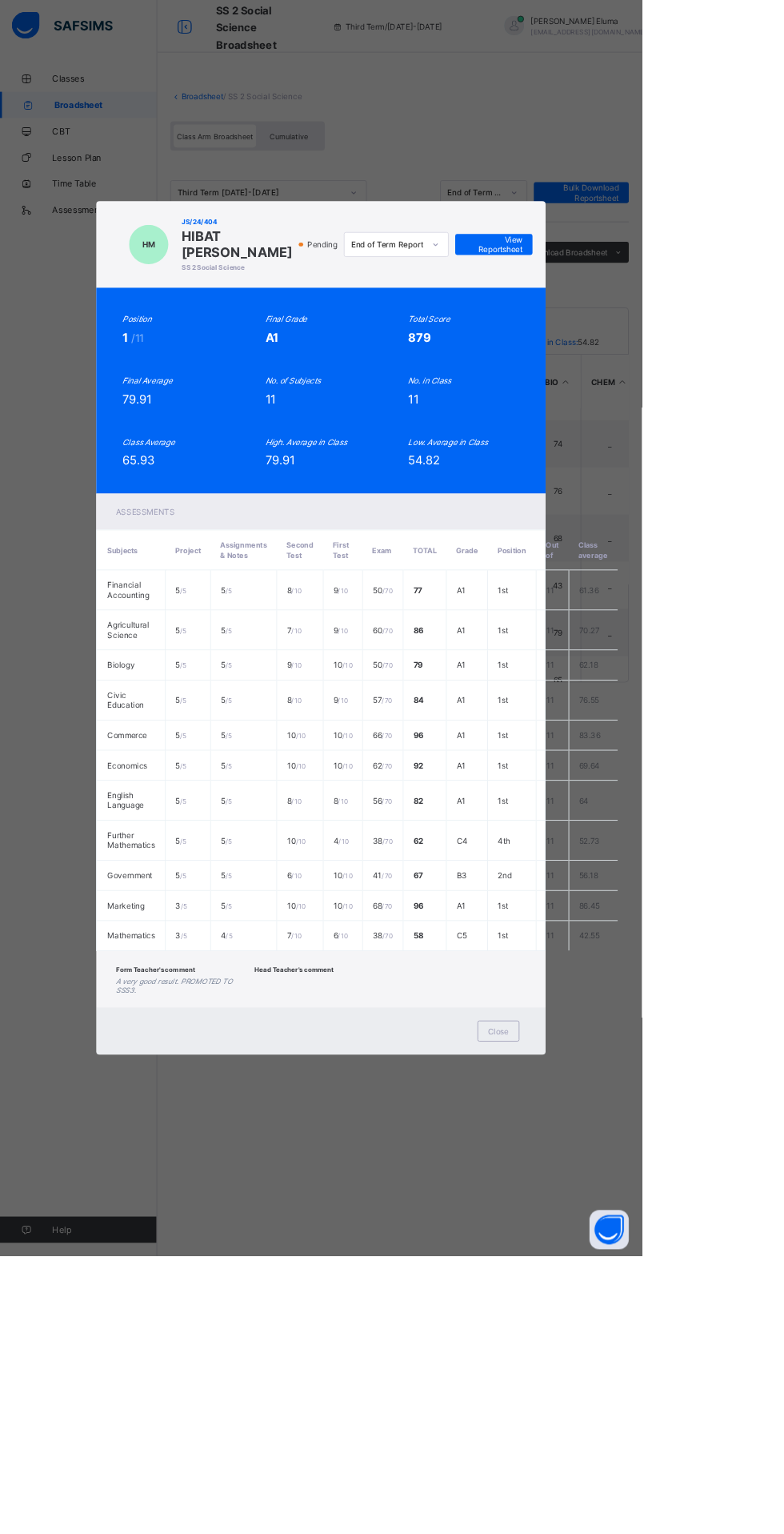
click at [622, 1266] on span "Close" at bounding box center [609, 1260] width 25 height 12
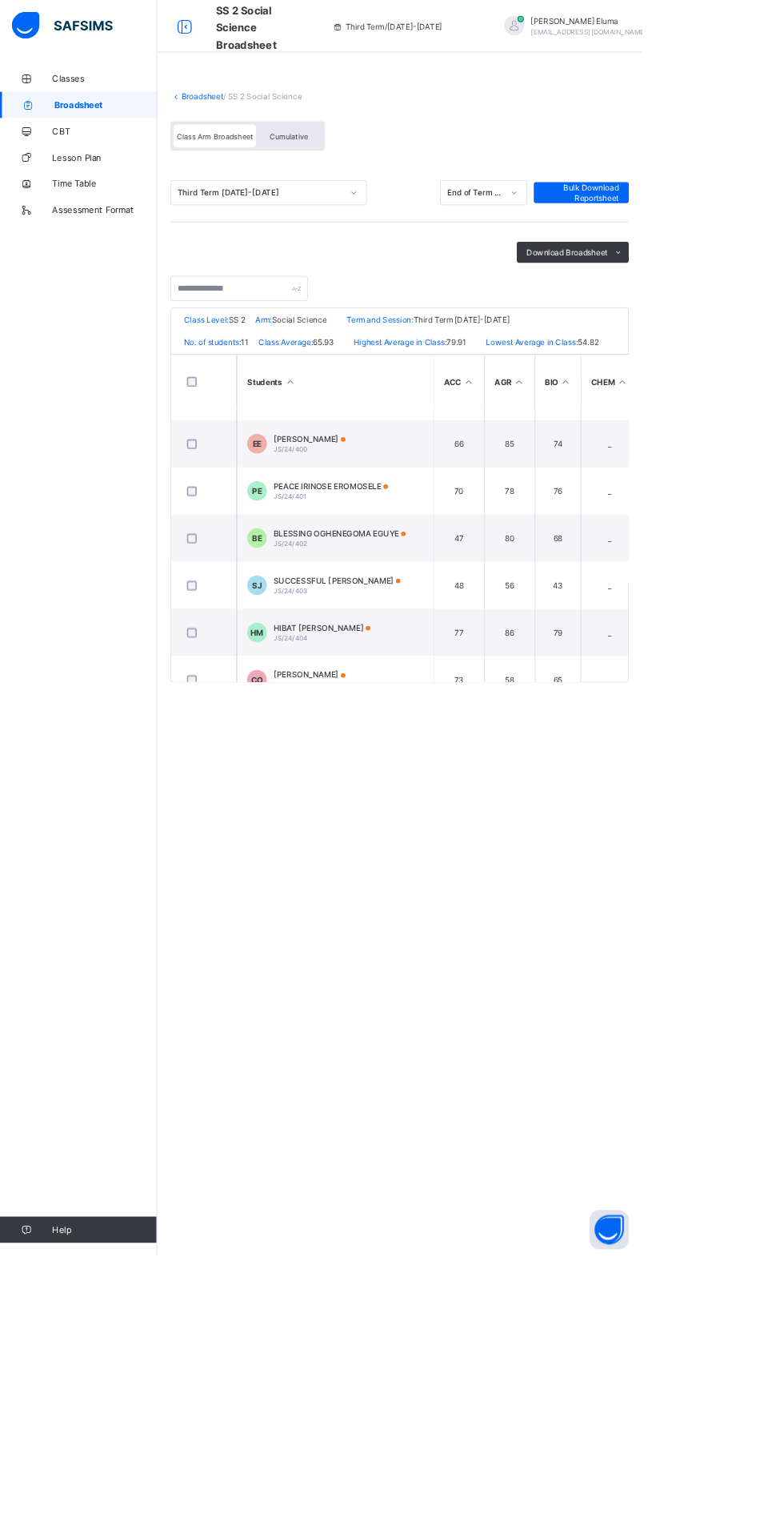
scroll to position [306, 0]
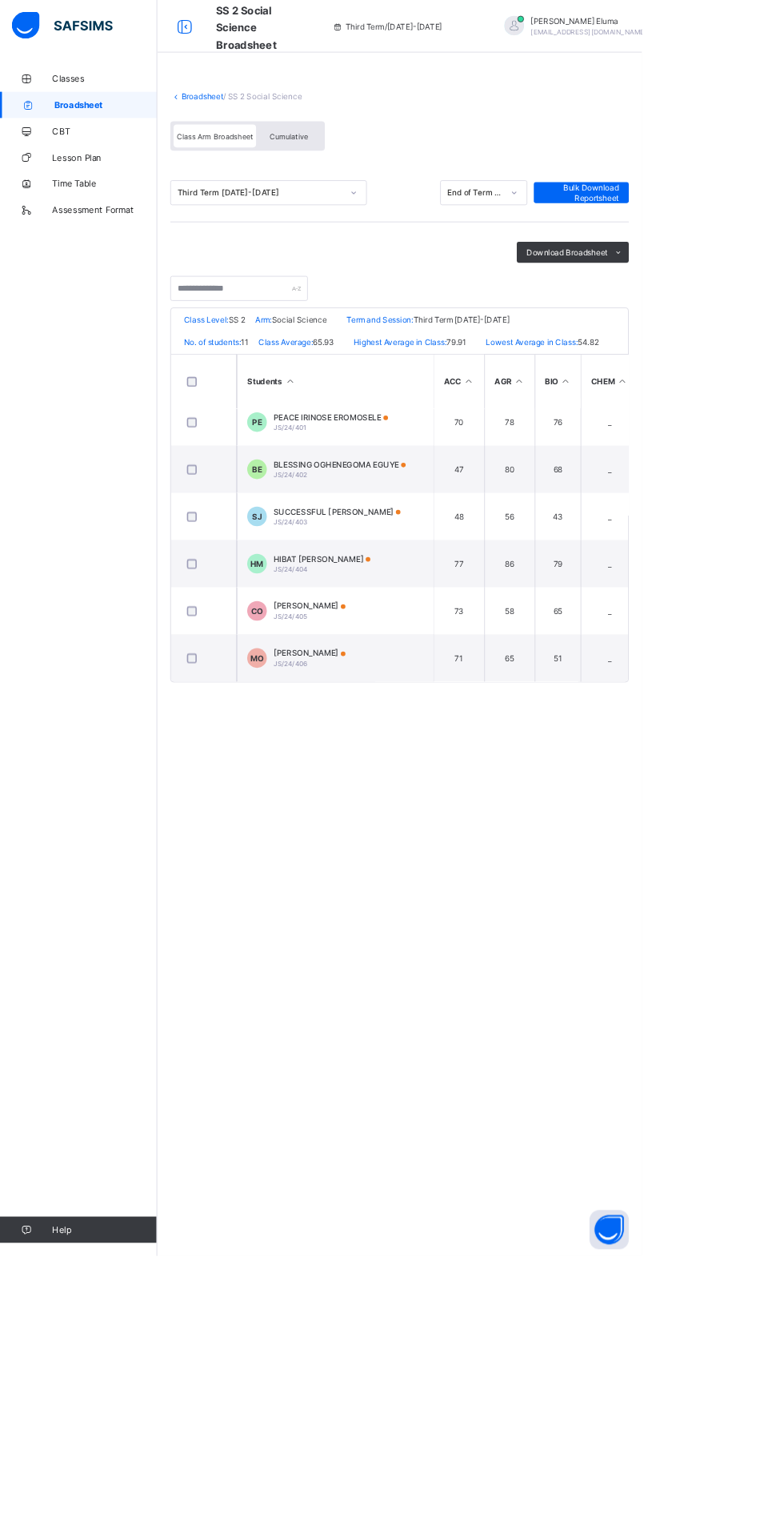
click at [402, 744] on span "[PERSON_NAME]" at bounding box center [378, 740] width 88 height 12
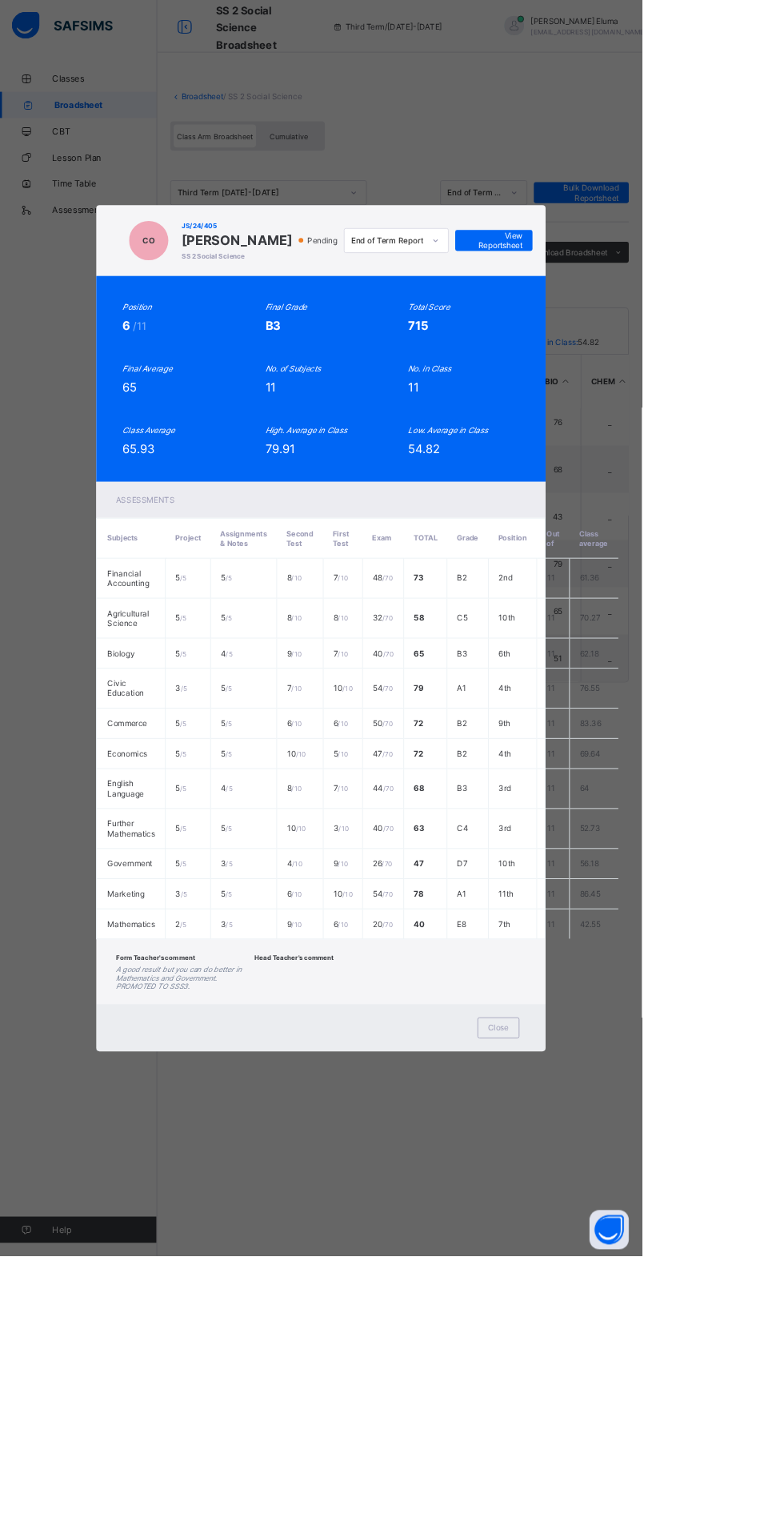
click at [622, 1261] on span "Close" at bounding box center [609, 1255] width 25 height 12
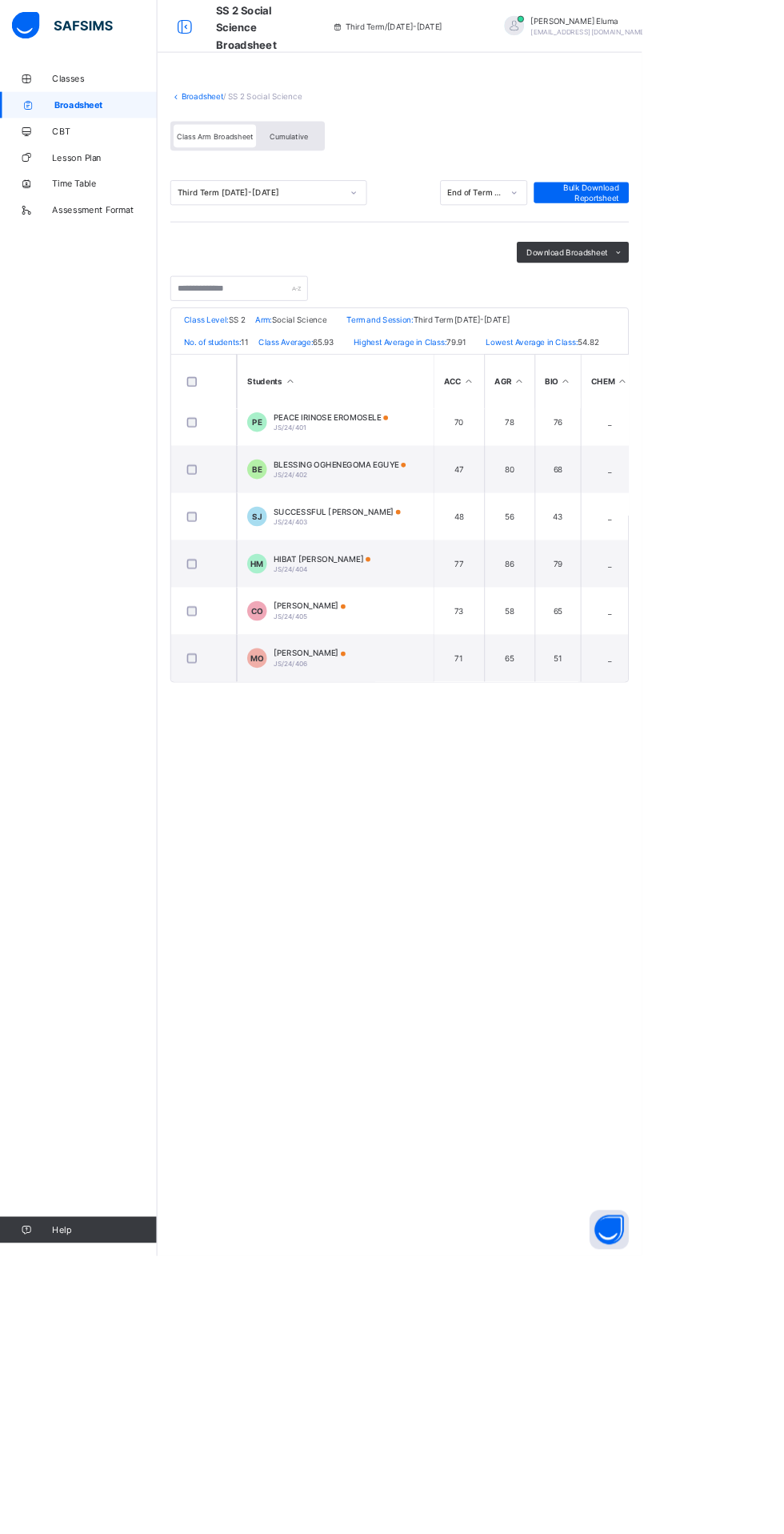
click at [422, 801] on span "[PERSON_NAME]" at bounding box center [378, 798] width 88 height 12
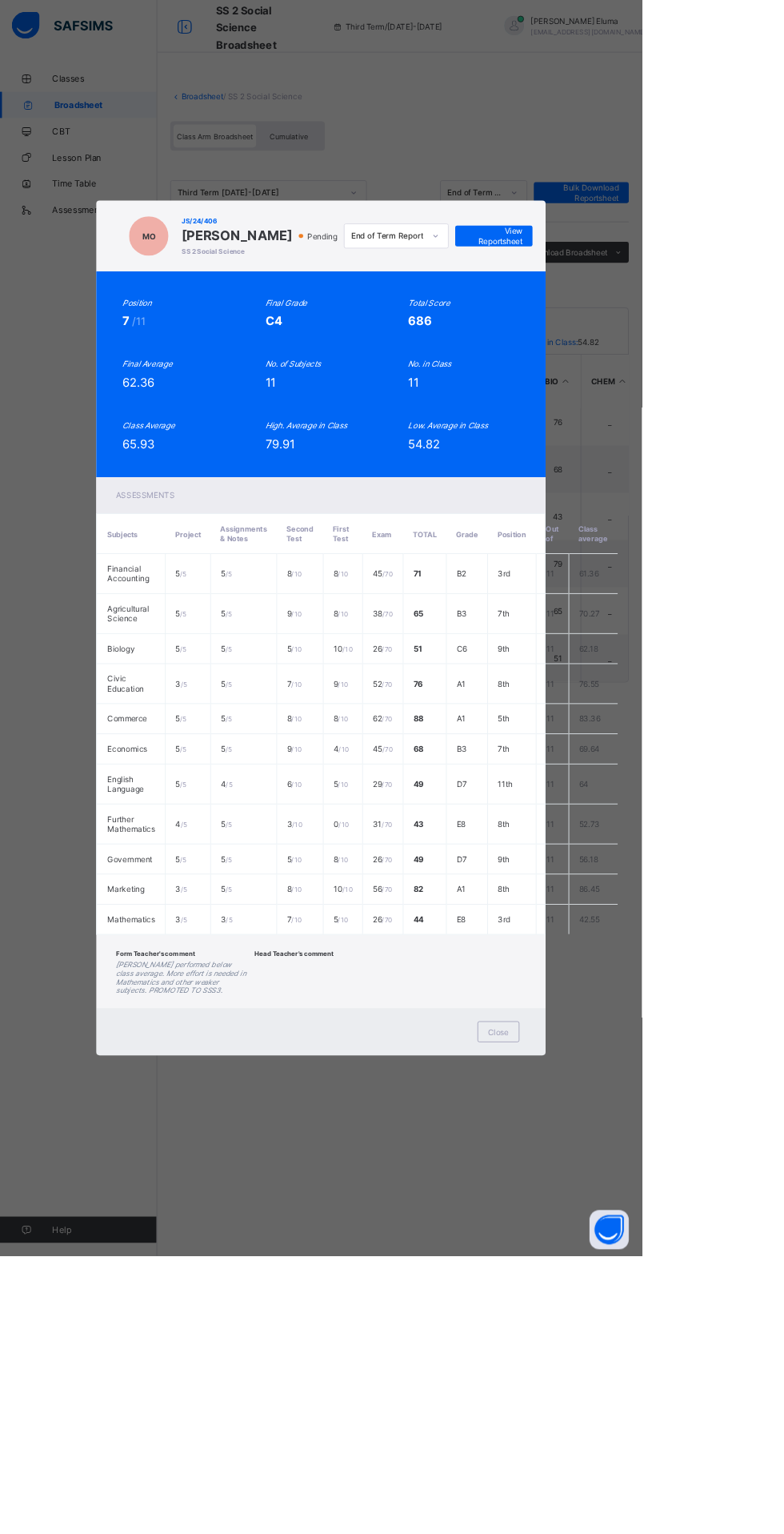
click at [635, 1273] on div "Close" at bounding box center [609, 1260] width 51 height 25
